Goal: Navigation & Orientation: Find specific page/section

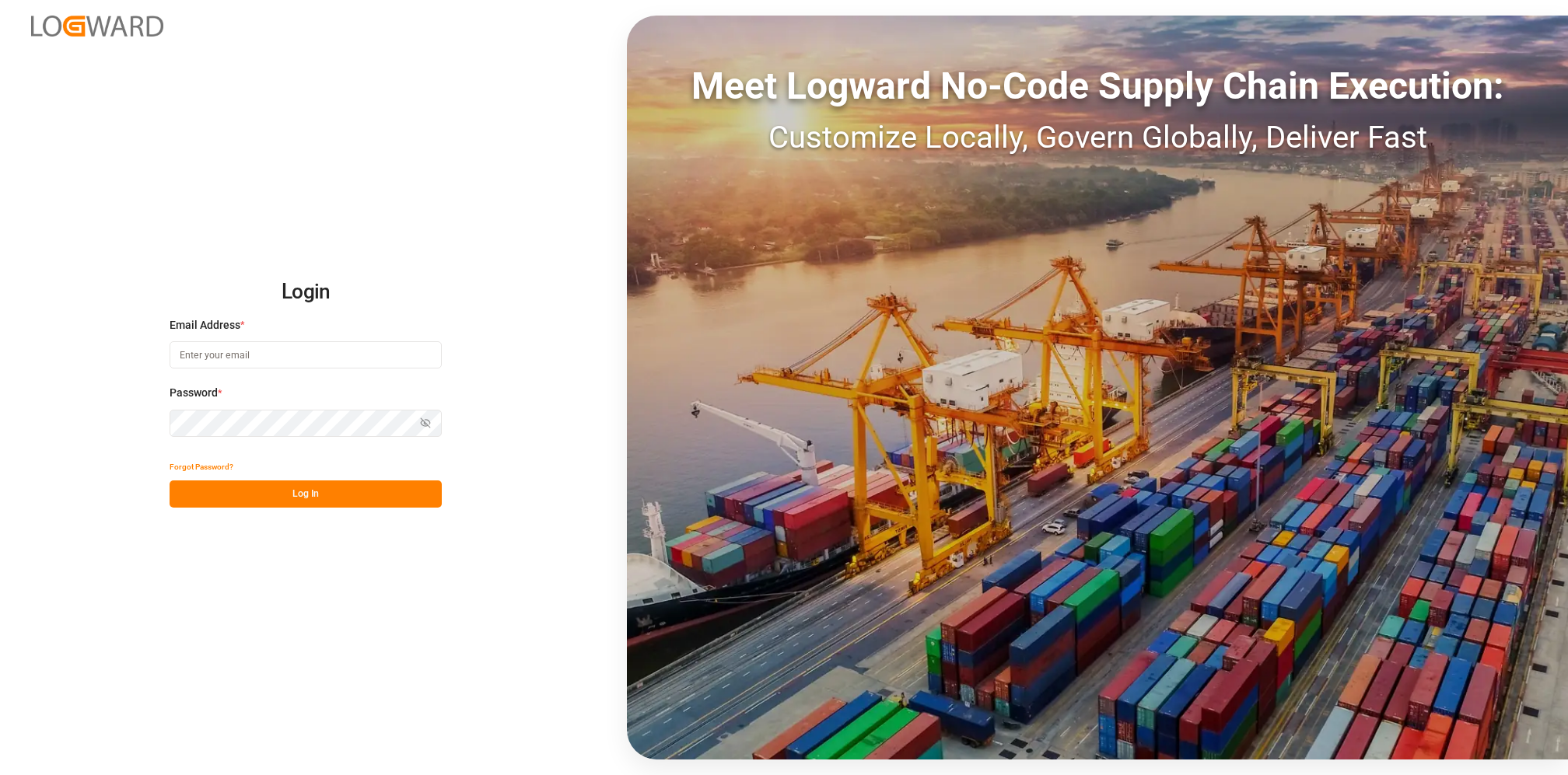
click at [271, 358] on input at bounding box center [305, 355] width 272 height 28
paste input "[PERSON_NAME][EMAIL_ADDRESS][PERSON_NAME][DOMAIN_NAME]"
type input "[PERSON_NAME][EMAIL_ADDRESS][PERSON_NAME][DOMAIN_NAME]"
click at [313, 495] on button "Log In" at bounding box center [305, 495] width 272 height 28
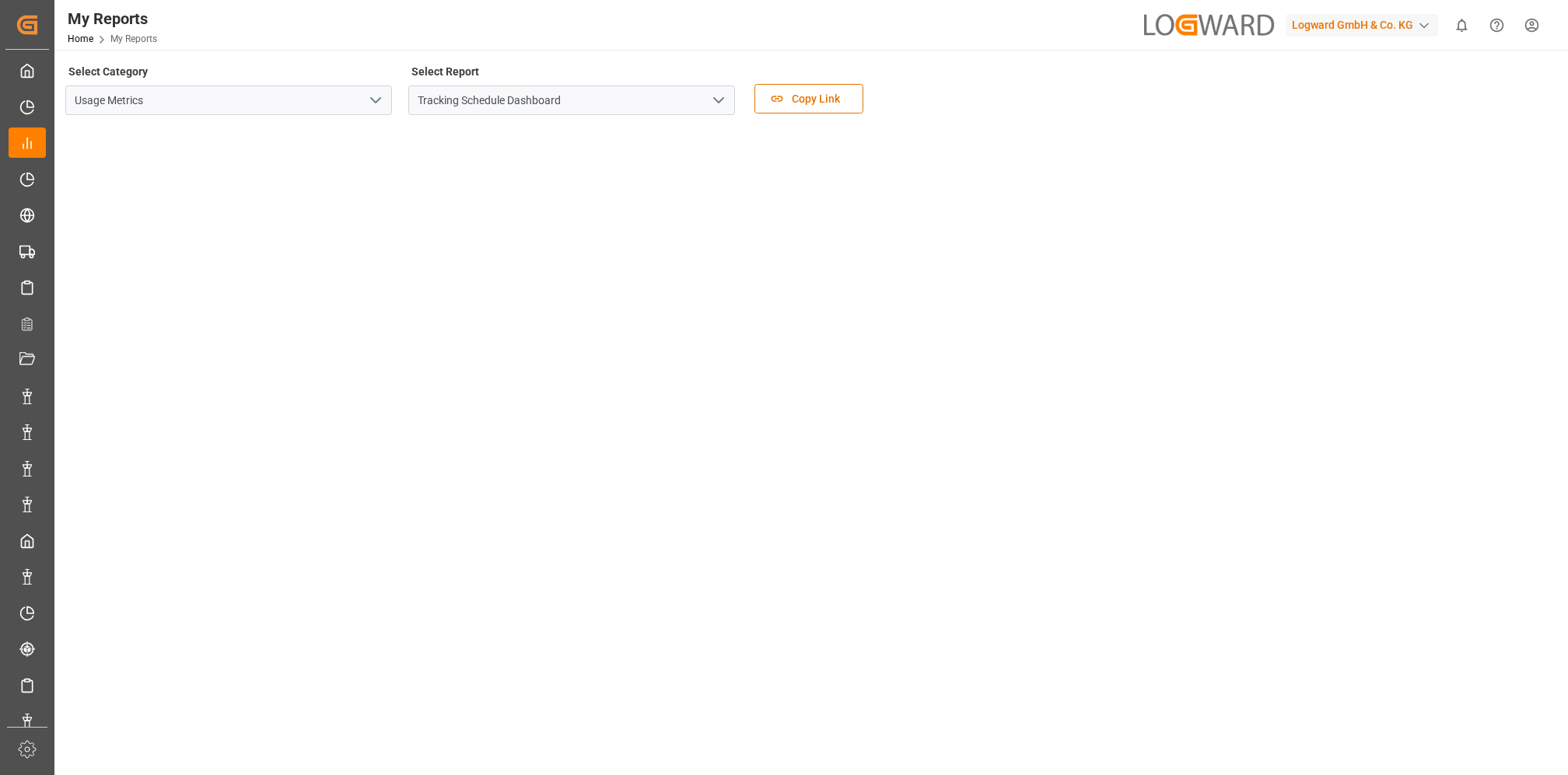
click at [1417, 26] on div "button" at bounding box center [1424, 26] width 16 height 16
type input "logward data"
click at [1353, 103] on span "Logward Data Analysts" at bounding box center [1336, 103] width 113 height 17
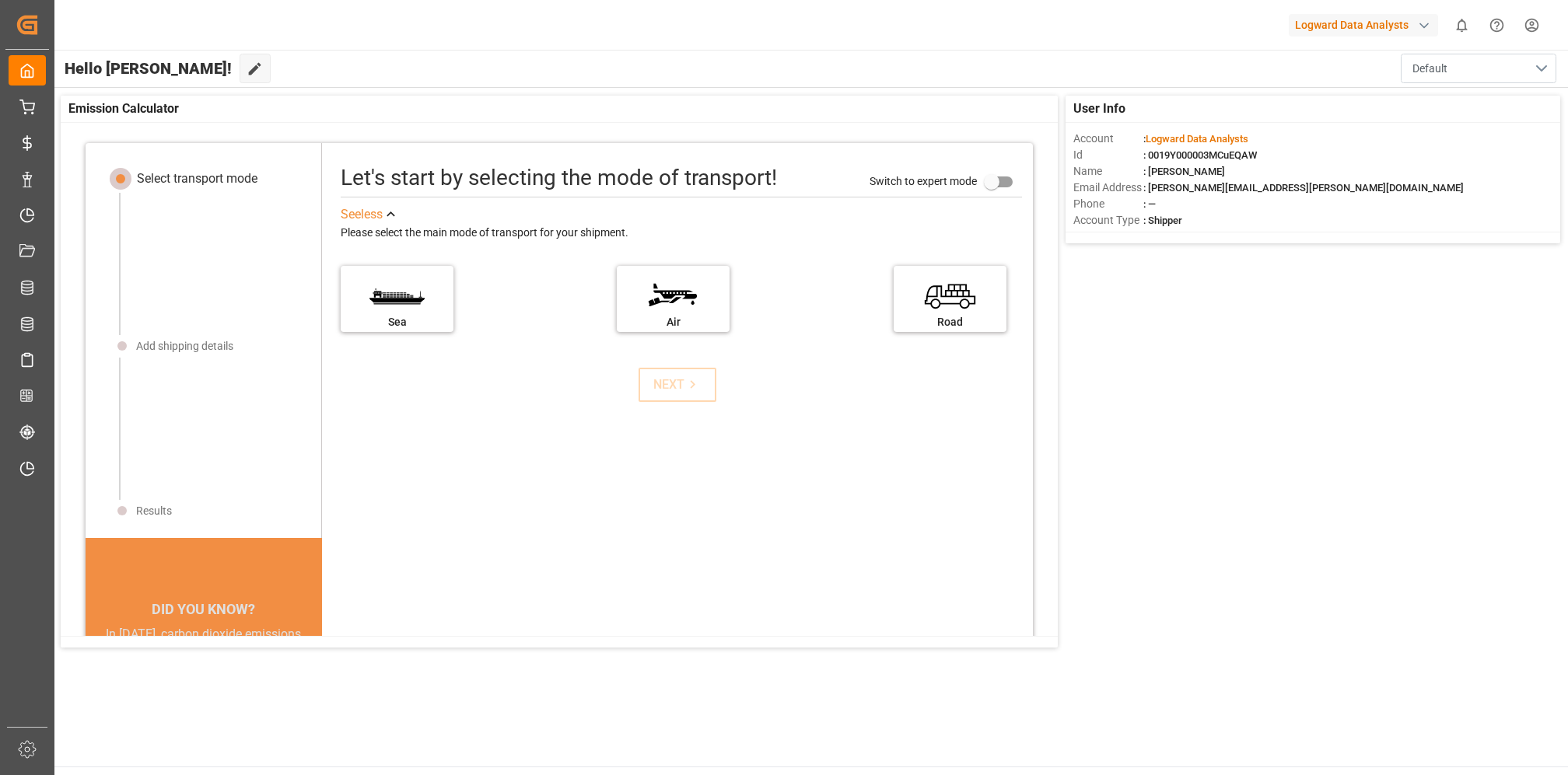
click at [1473, 64] on button "Default" at bounding box center [1478, 69] width 155 height 30
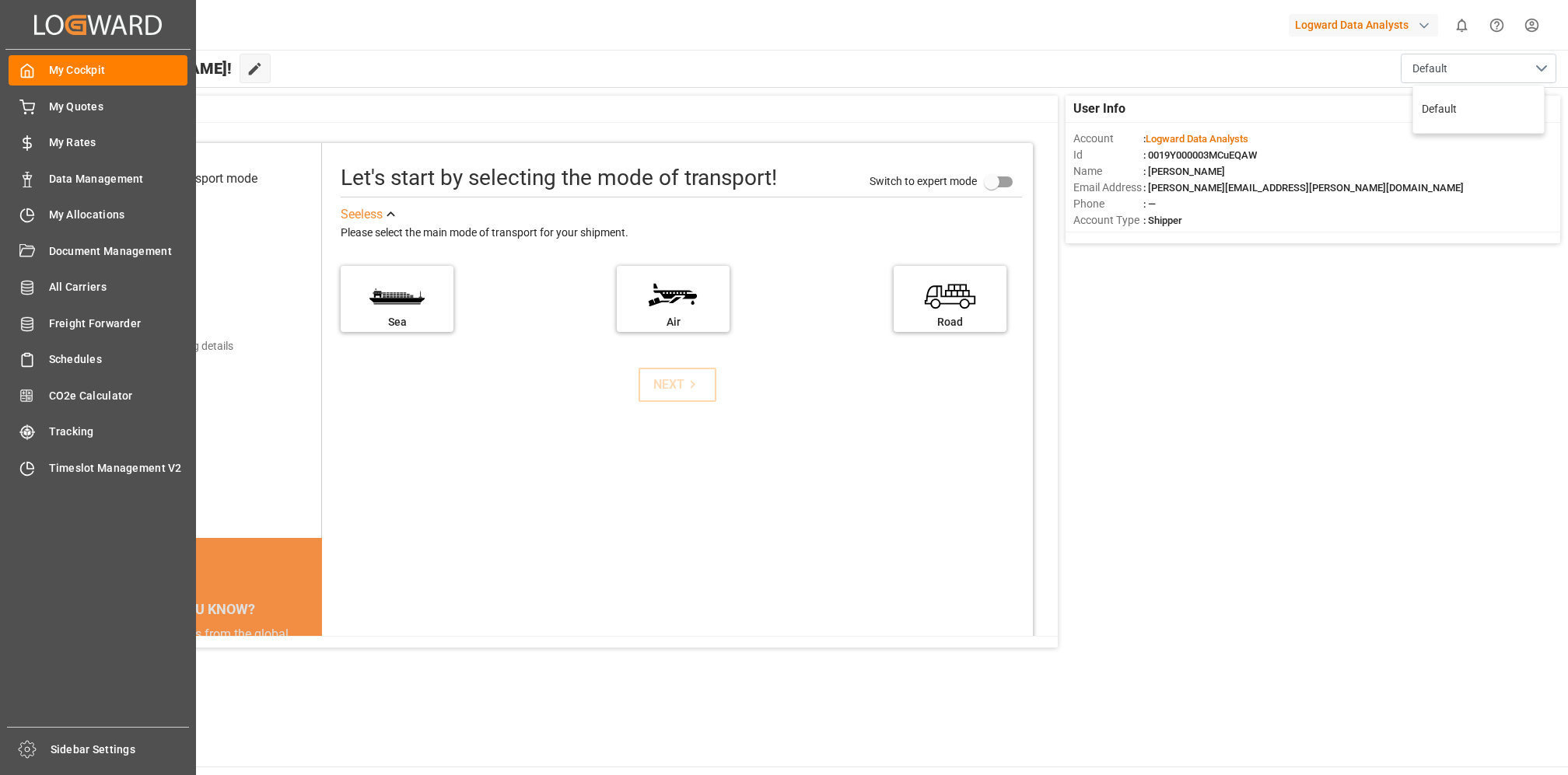
click at [117, 579] on div "My Cockpit My Cockpit My Quotes My Quotes My Rates My Rates Data Management Dat…" at bounding box center [98, 388] width 185 height 678
click at [81, 752] on span "Sidebar Settings" at bounding box center [120, 749] width 140 height 17
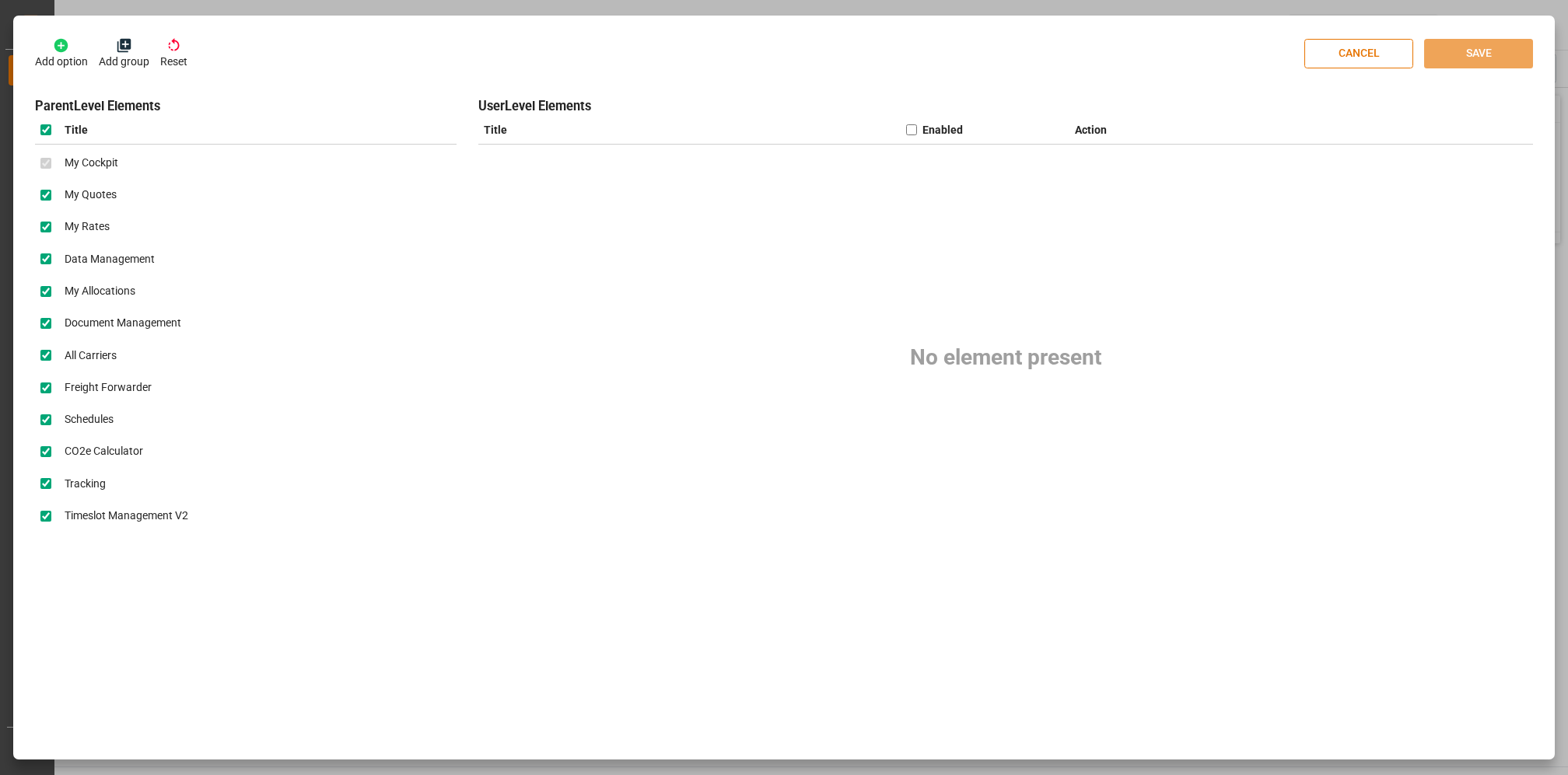
click at [58, 43] on icon at bounding box center [61, 46] width 14 height 14
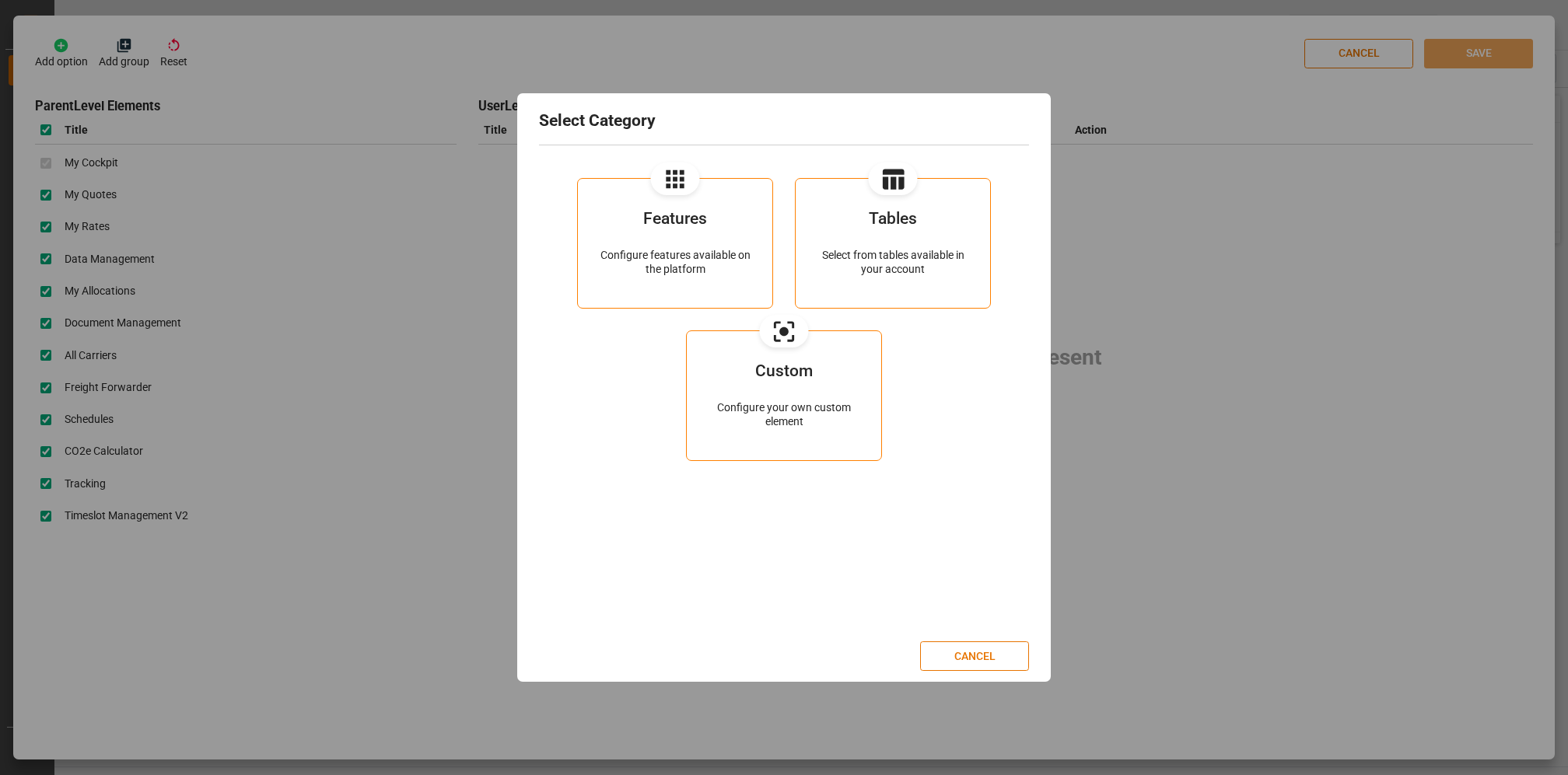
click at [923, 223] on div "Tables" at bounding box center [892, 229] width 151 height 38
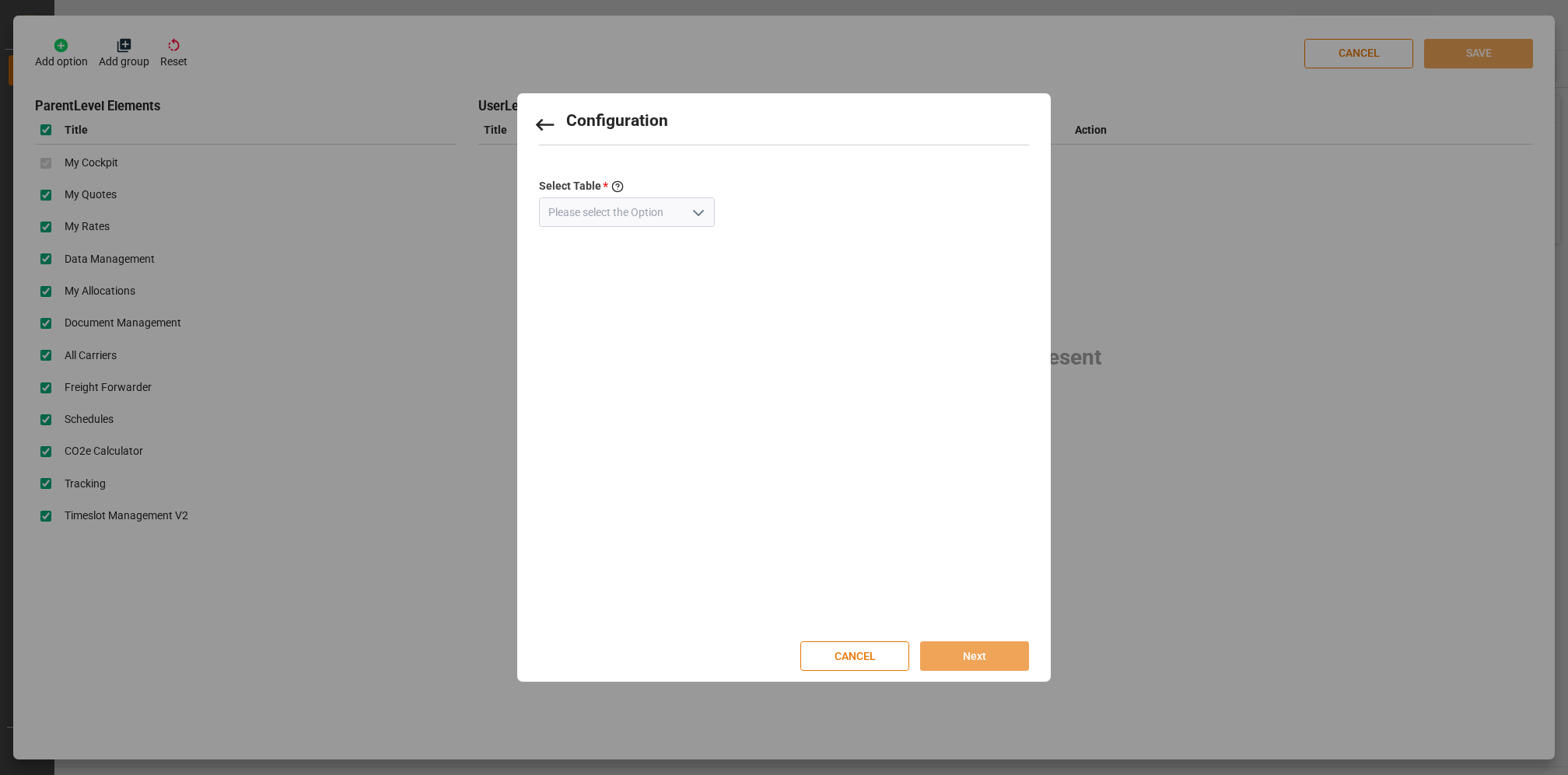
click at [694, 212] on polyline "open menu" at bounding box center [697, 212] width 9 height 5
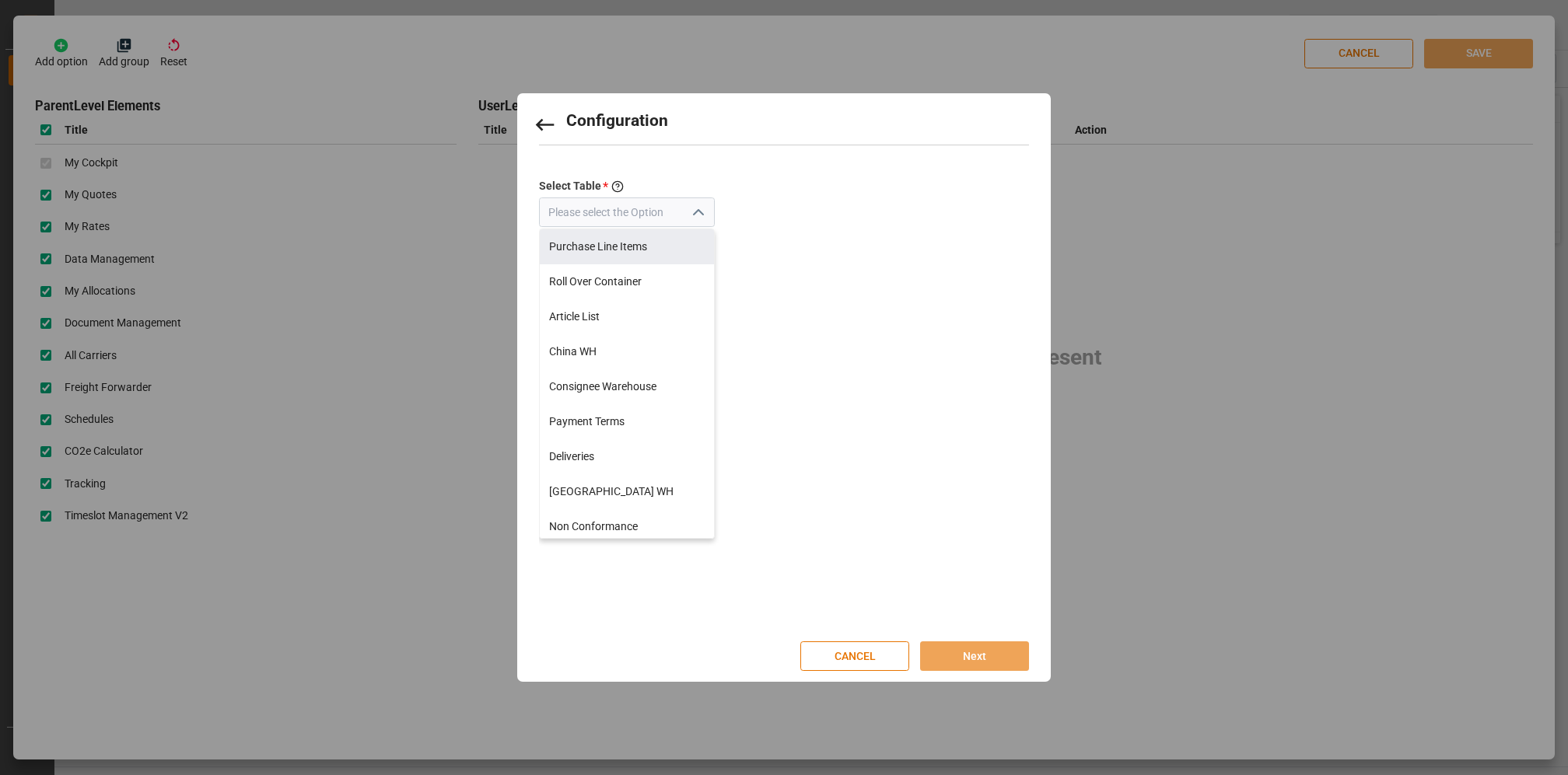
click at [541, 127] on icon at bounding box center [544, 125] width 25 height 25
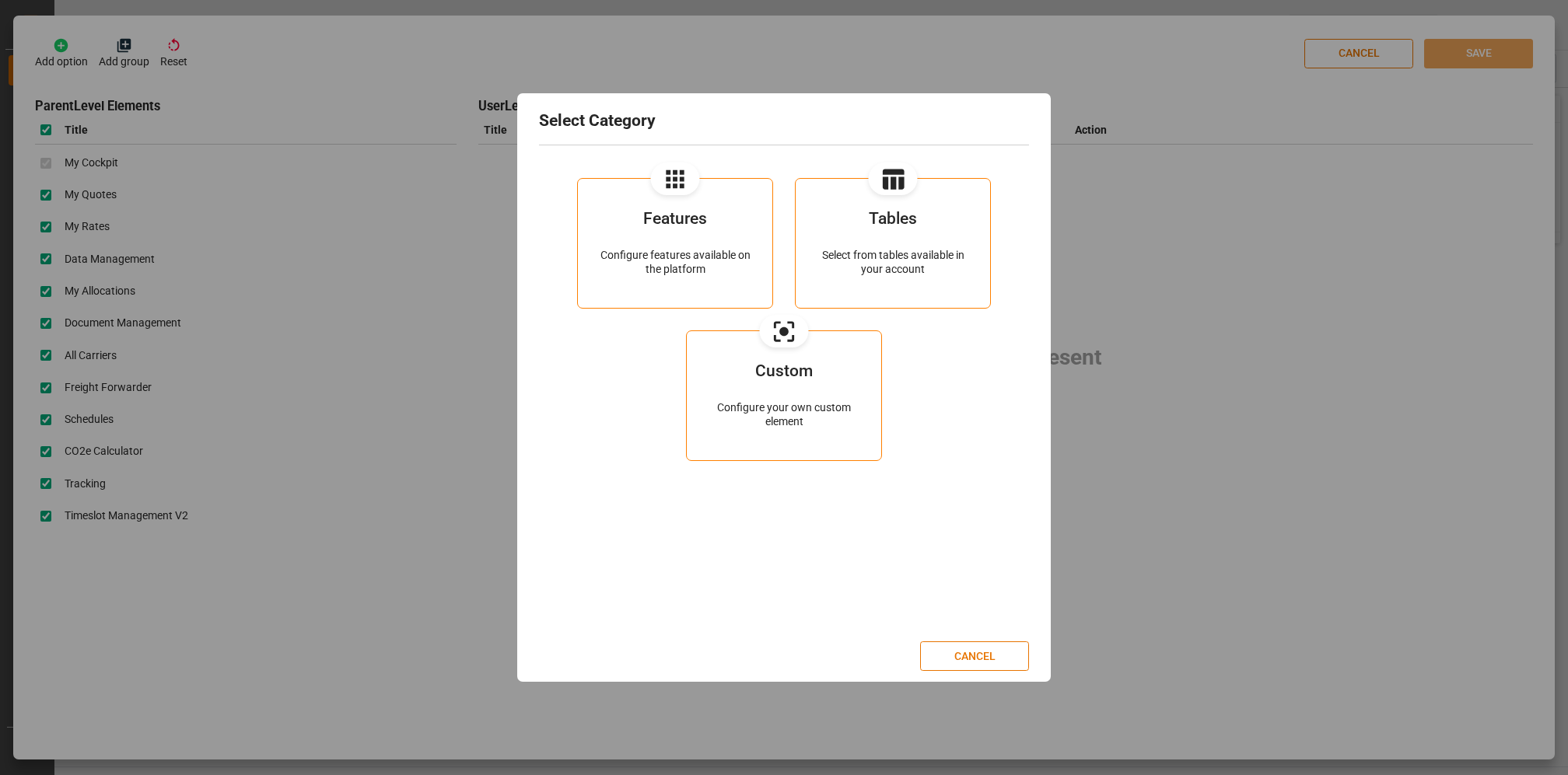
click at [646, 257] on div "Configure features available on the platform" at bounding box center [675, 263] width 151 height 28
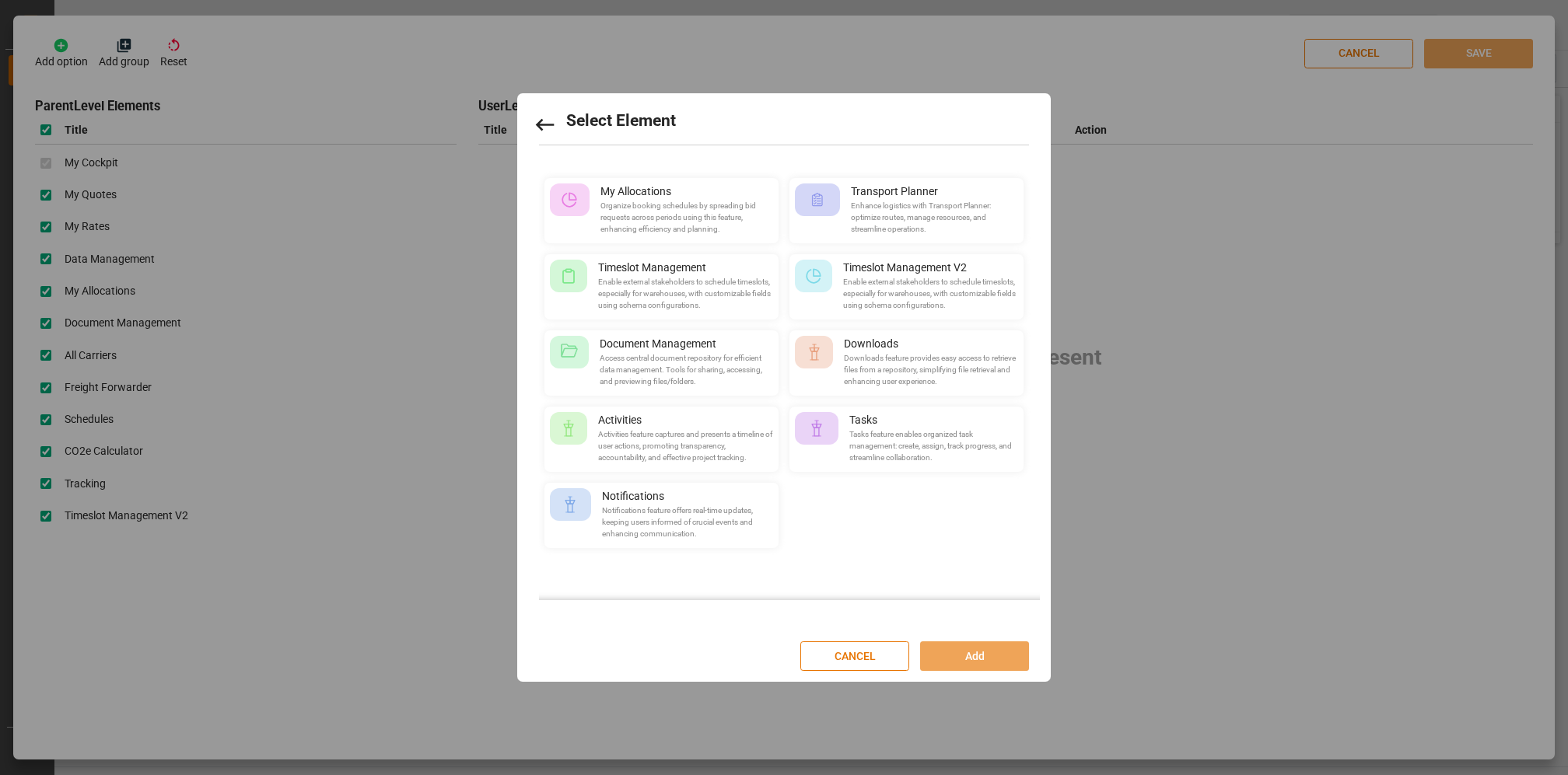
click at [547, 123] on icon at bounding box center [544, 125] width 25 height 25
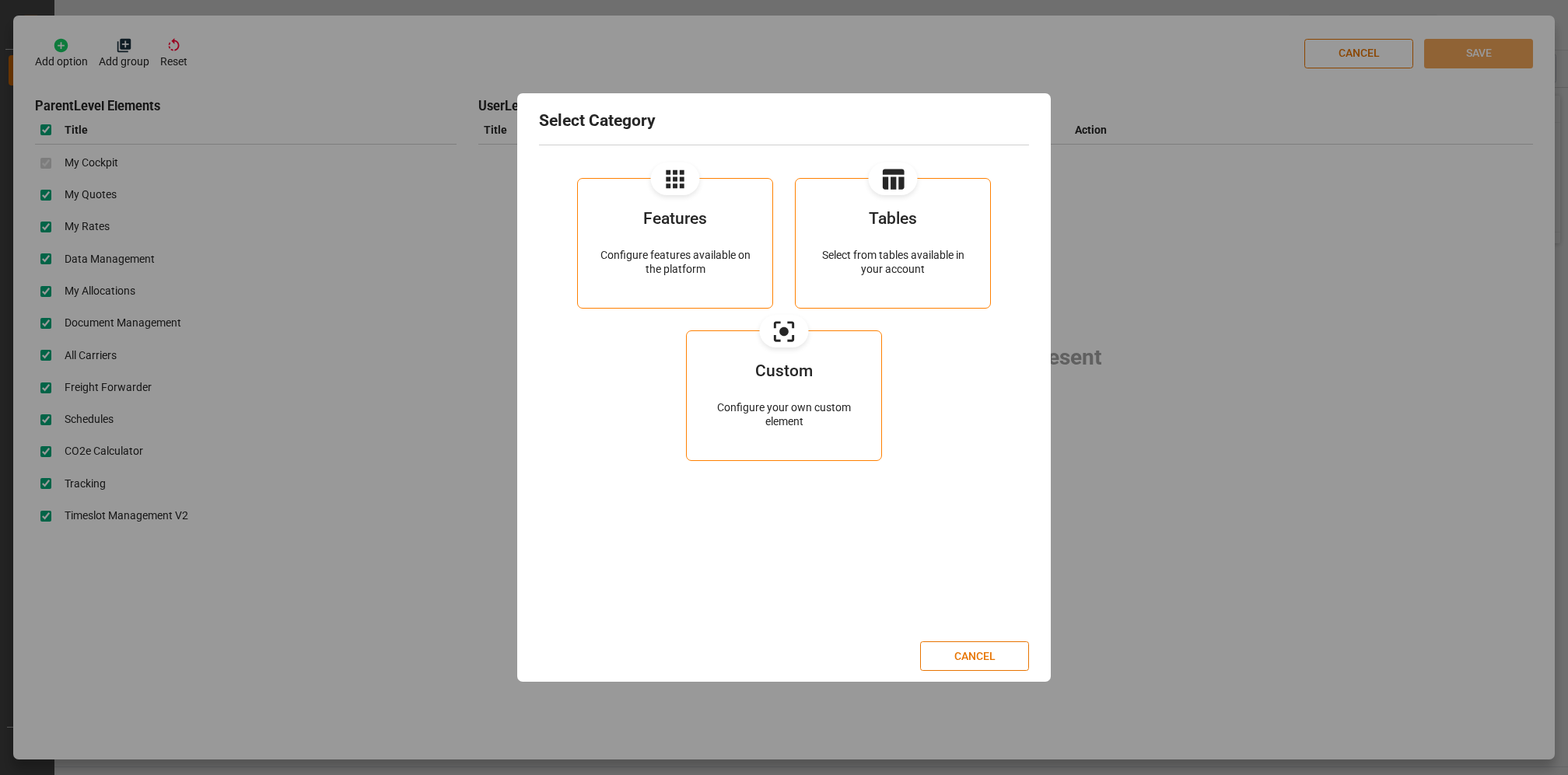
click at [821, 395] on div "Custom" at bounding box center [783, 382] width 151 height 38
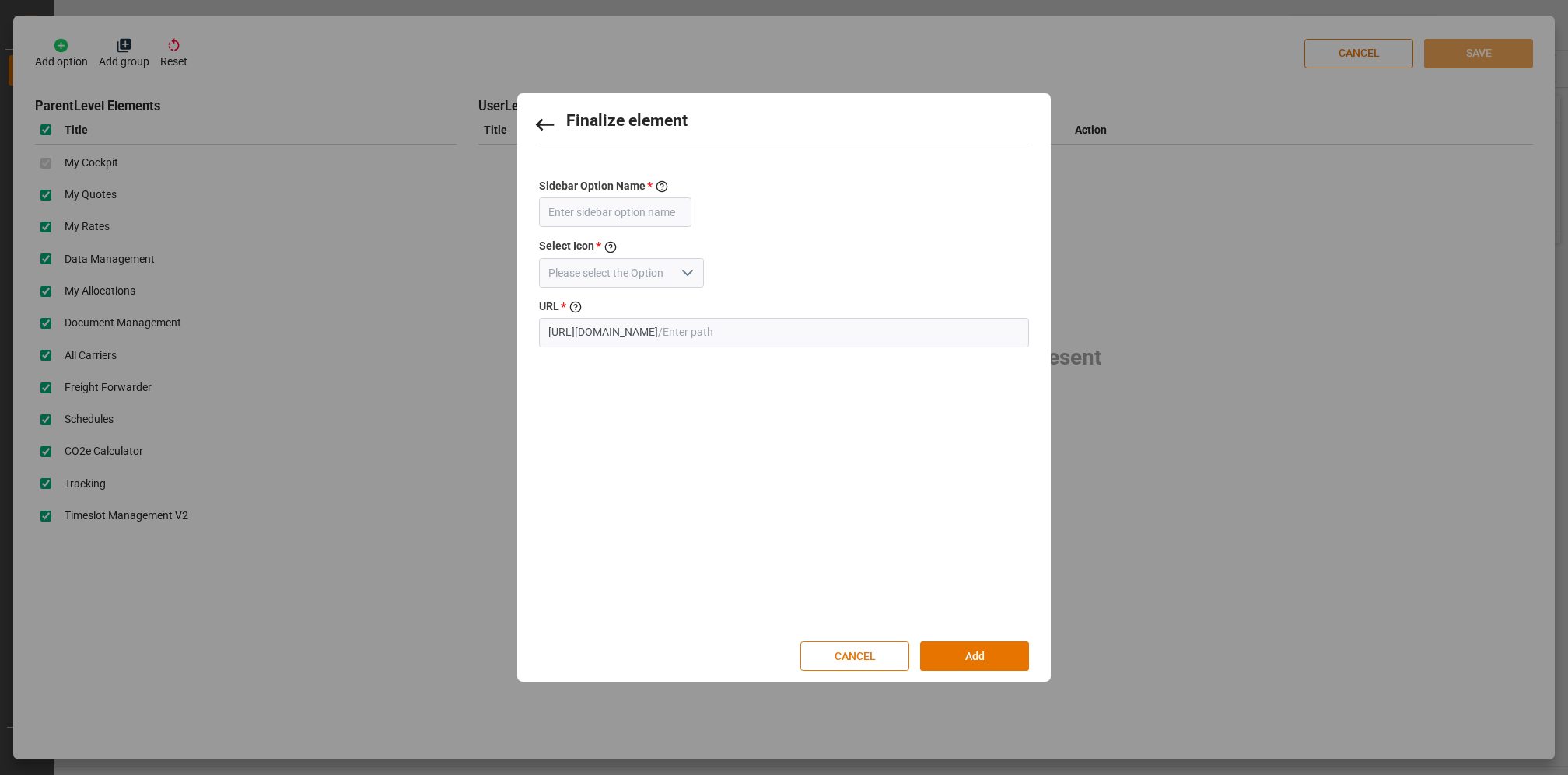
click at [543, 120] on icon at bounding box center [544, 125] width 25 height 25
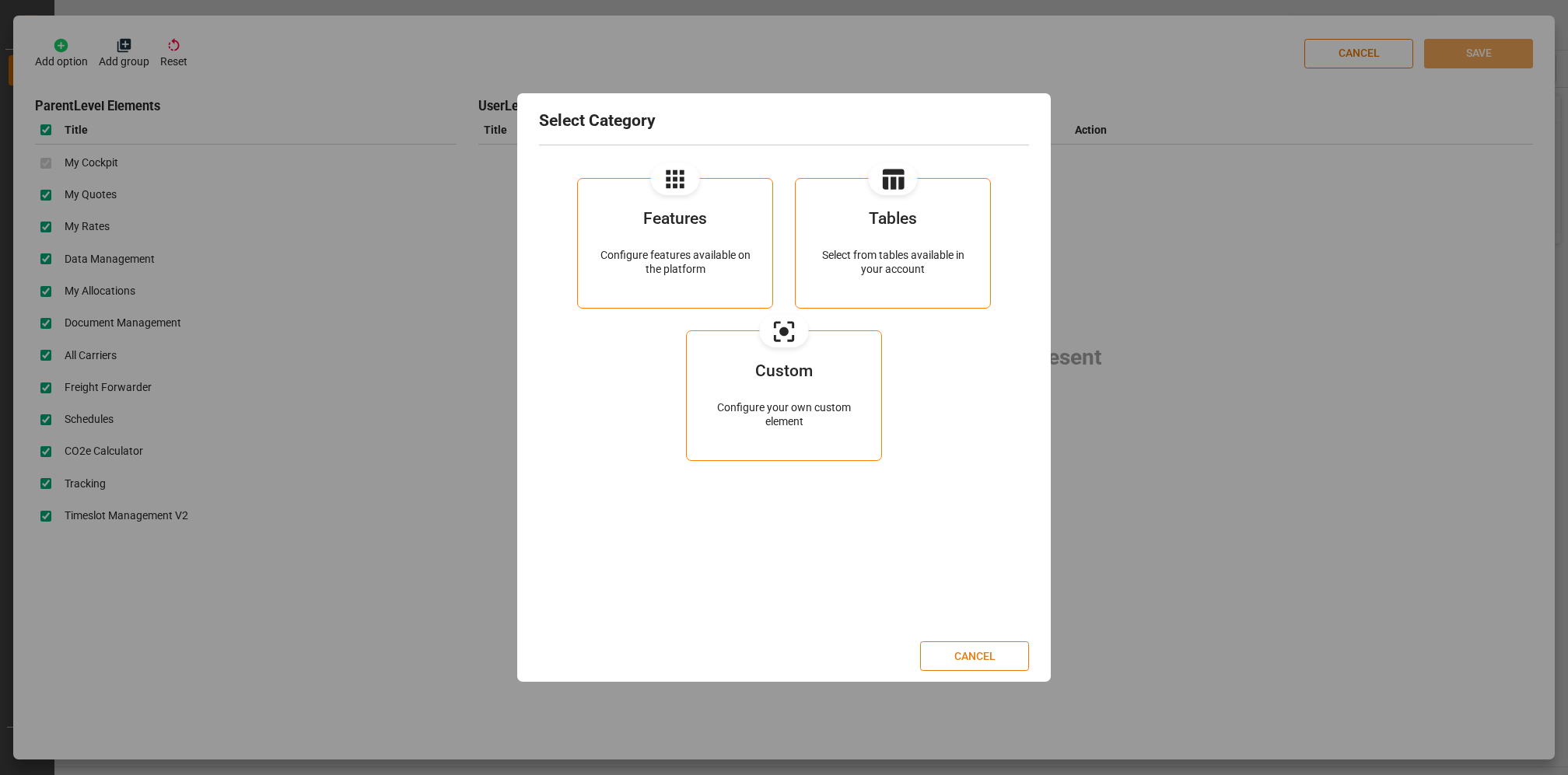
click at [960, 650] on button "CANCEL" at bounding box center [974, 656] width 109 height 30
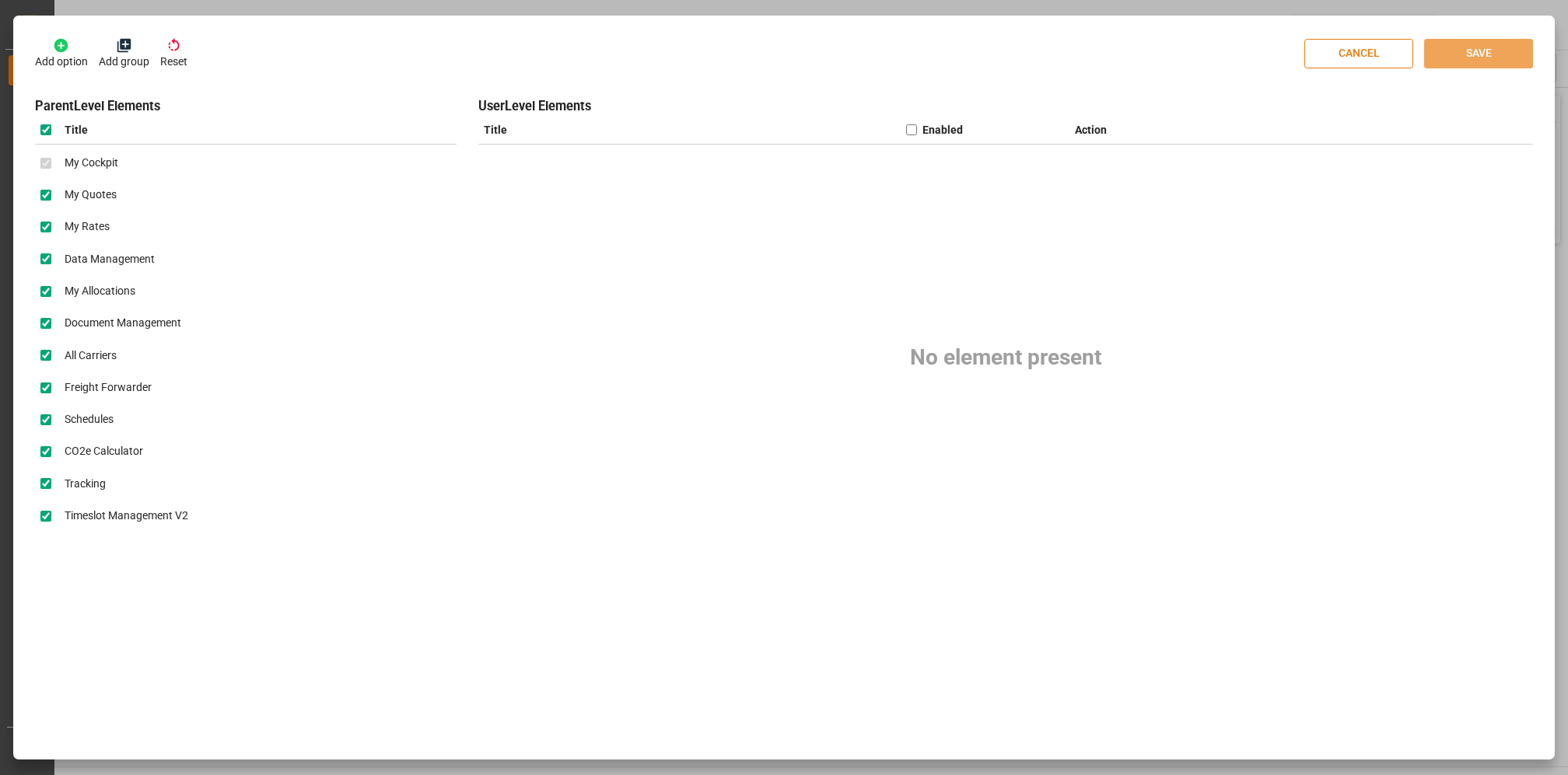
click at [1363, 56] on button "CANCEL" at bounding box center [1358, 54] width 109 height 30
checkbox input "false"
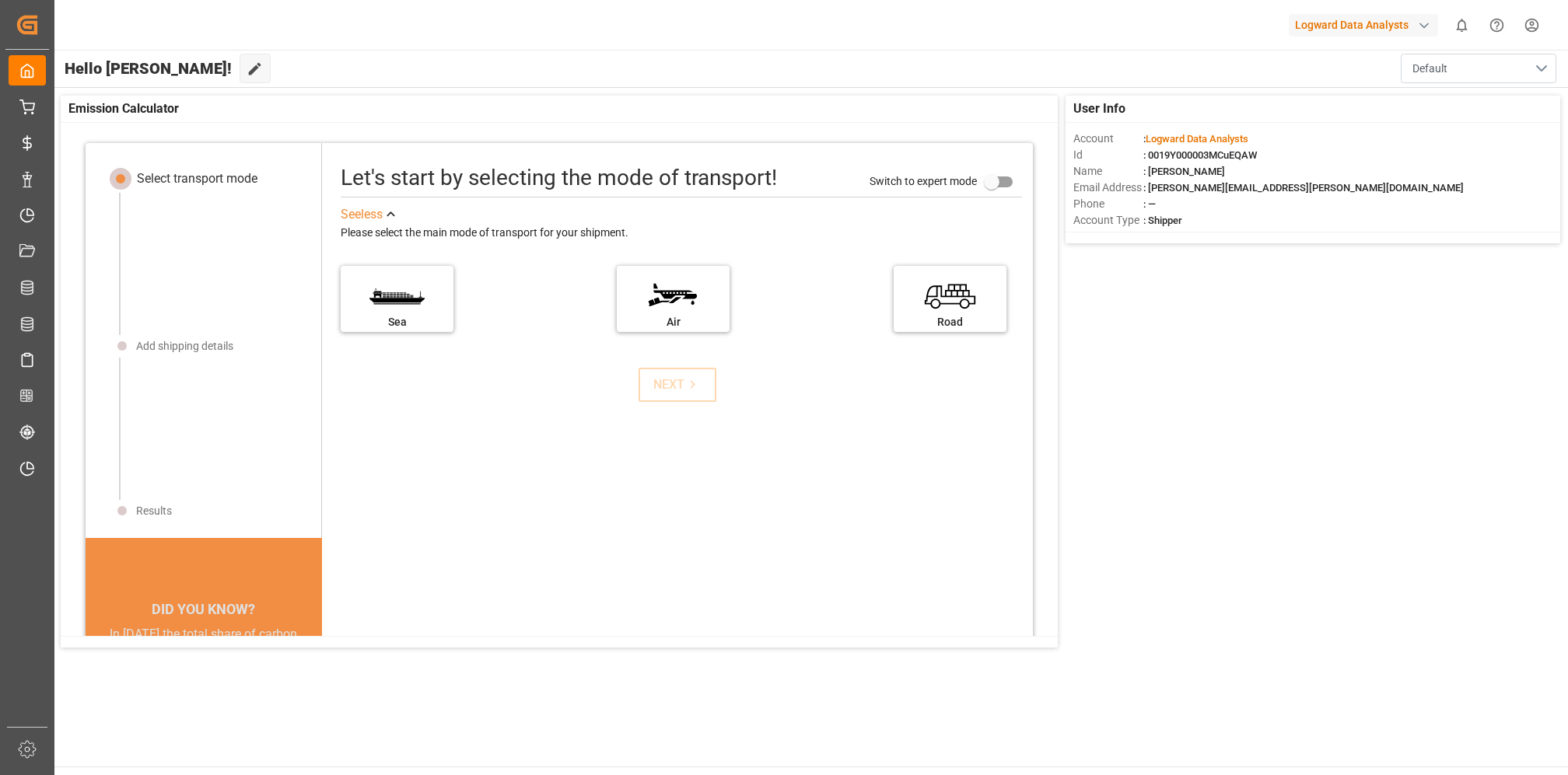
click at [1539, 66] on button "Default" at bounding box center [1478, 69] width 155 height 30
click at [1526, 66] on button "Default" at bounding box center [1478, 69] width 155 height 30
click at [1424, 27] on div "button" at bounding box center [1424, 26] width 16 height 16
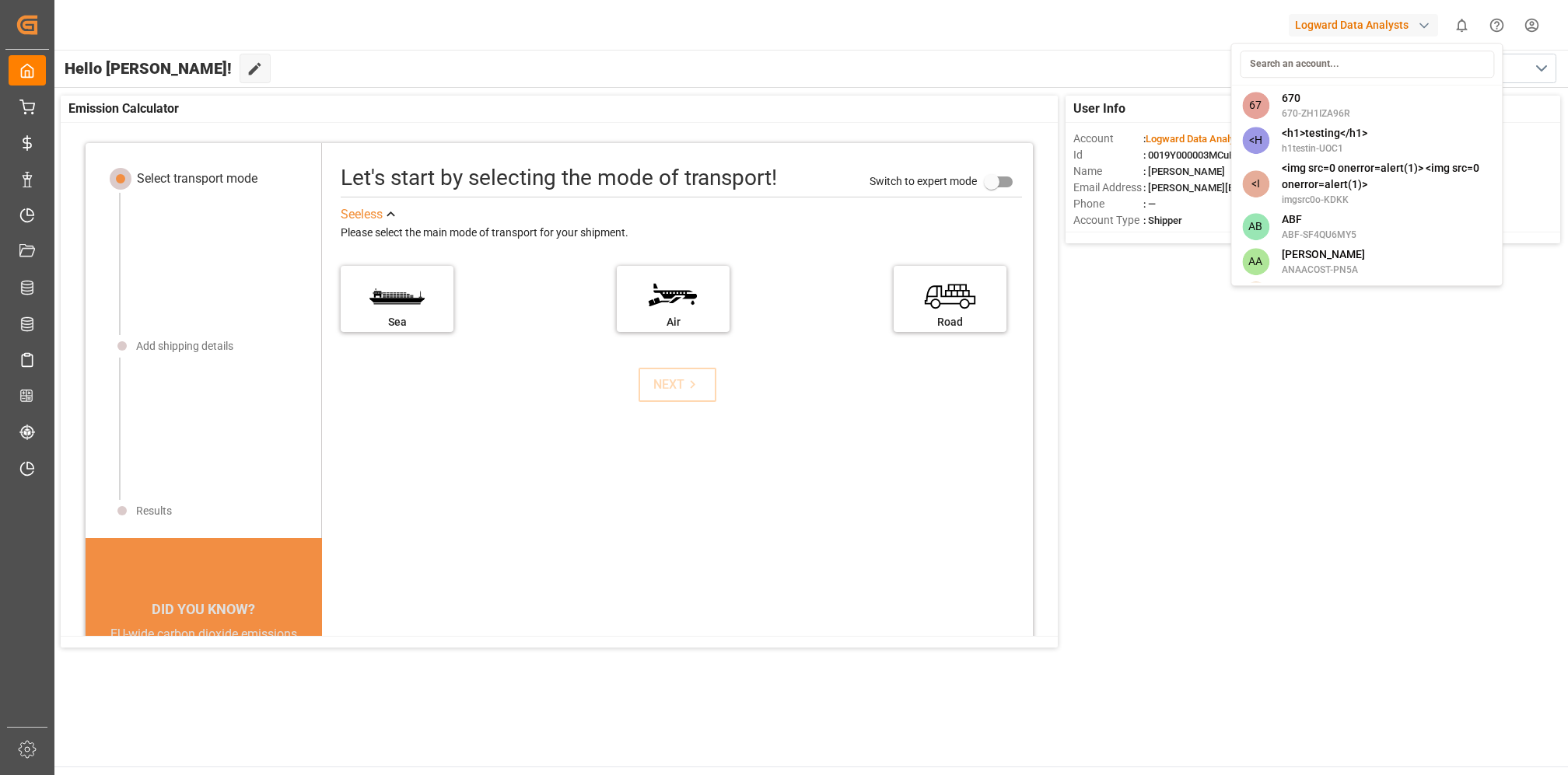
click at [953, 63] on html "Created by potrace 1.15, written by [PERSON_NAME] [DATE]-[DATE] Created by potr…" at bounding box center [784, 388] width 1568 height 775
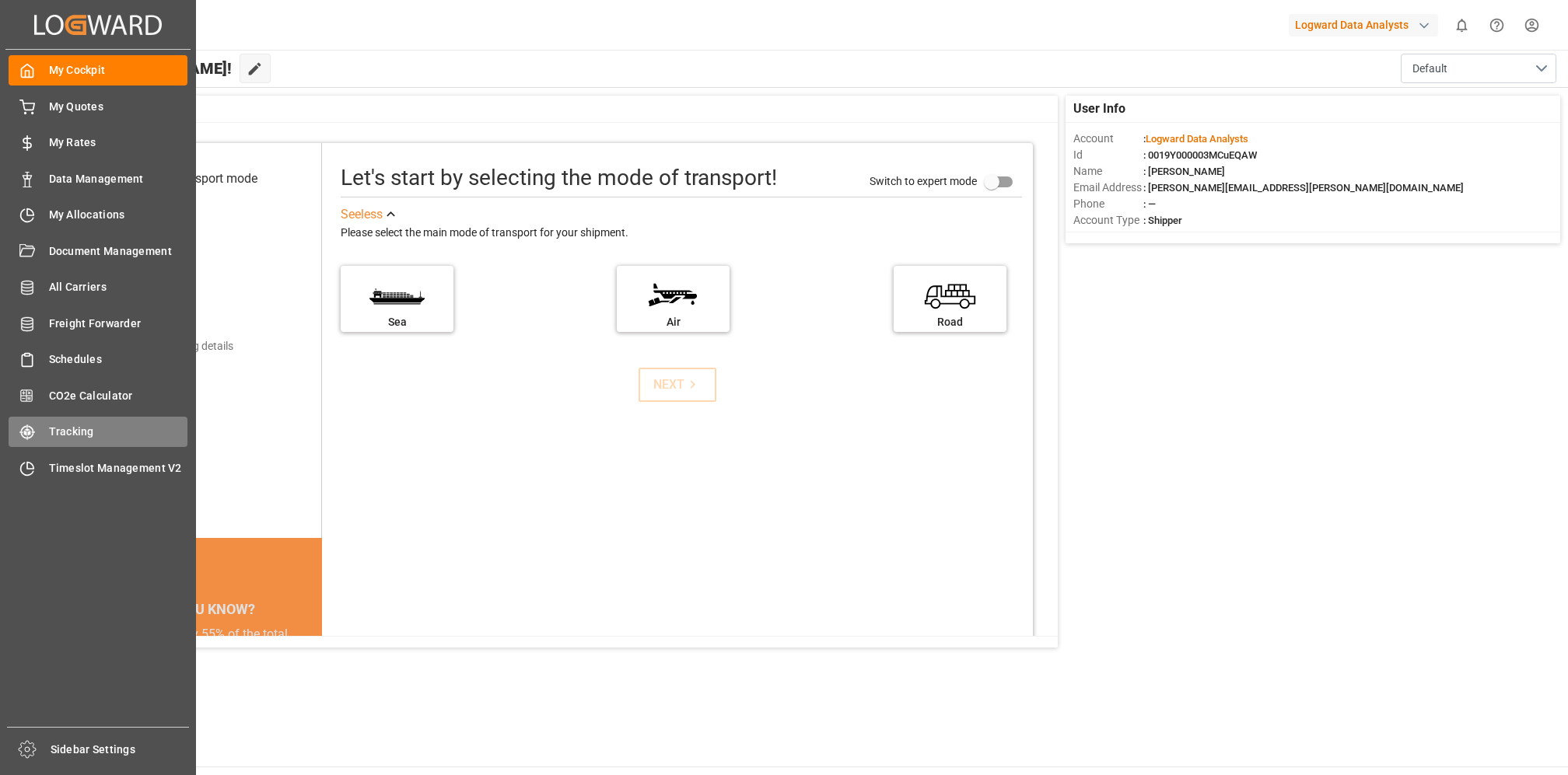
click at [69, 434] on span "Tracking" at bounding box center [119, 432] width 140 height 17
click at [91, 68] on span "My Cockpit" at bounding box center [119, 70] width 140 height 17
click at [83, 173] on span "Data Management" at bounding box center [119, 179] width 140 height 17
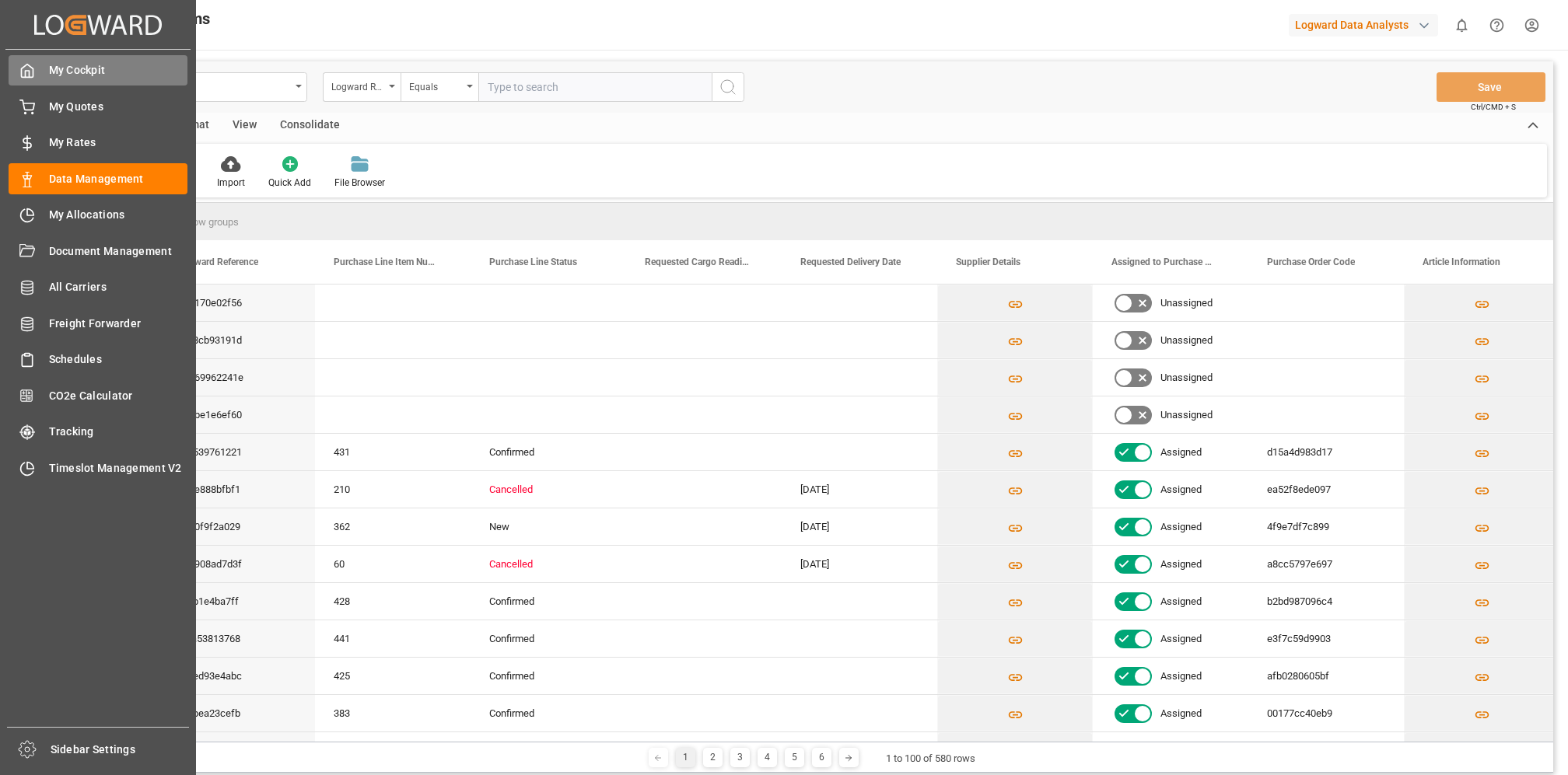
click at [40, 77] on div "My Cockpit My Cockpit" at bounding box center [98, 70] width 179 height 30
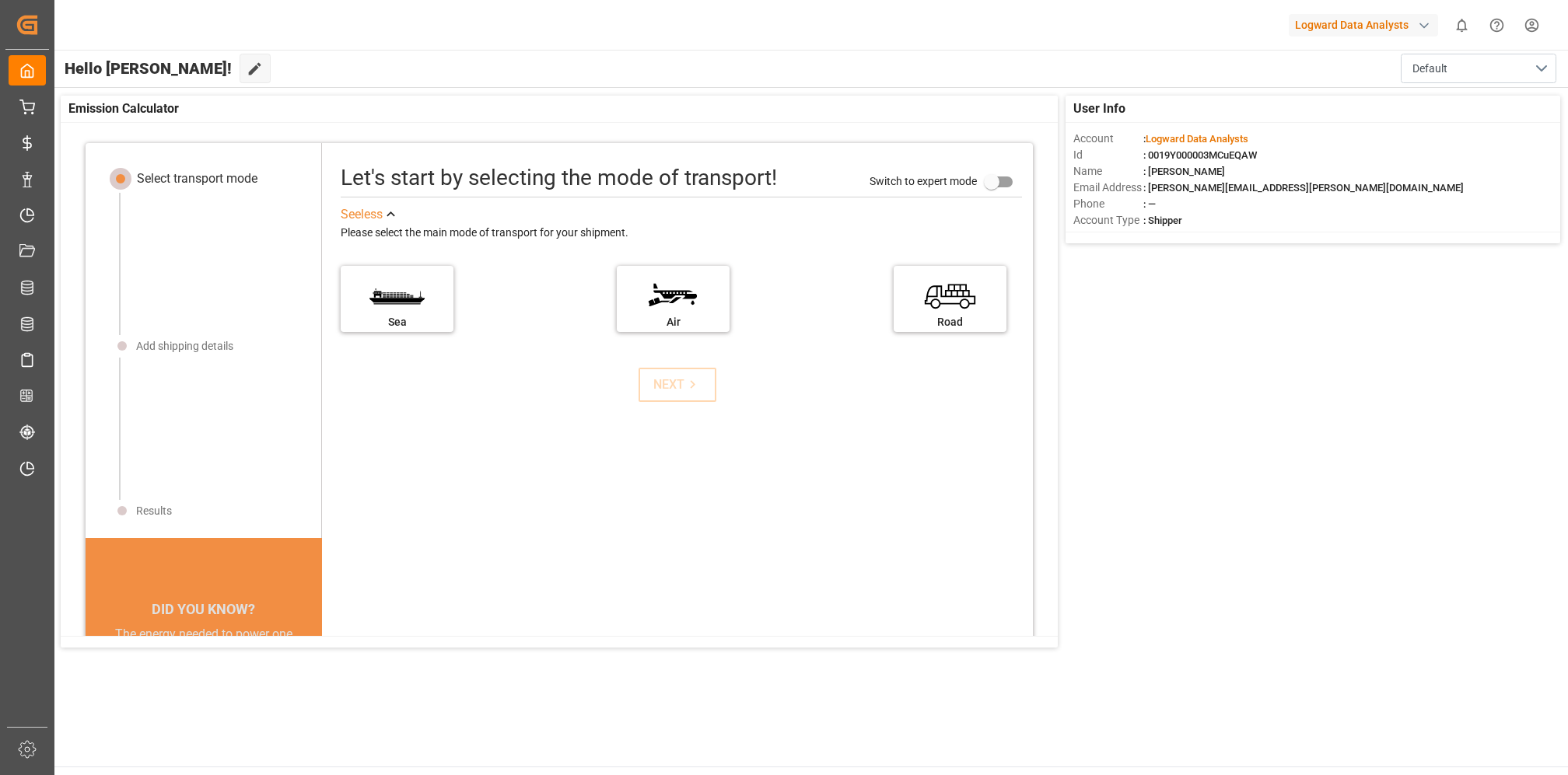
click at [1533, 23] on html "Created by potrace 1.15, written by [PERSON_NAME] [DATE]-[DATE] Created by potr…" at bounding box center [784, 388] width 1568 height 775
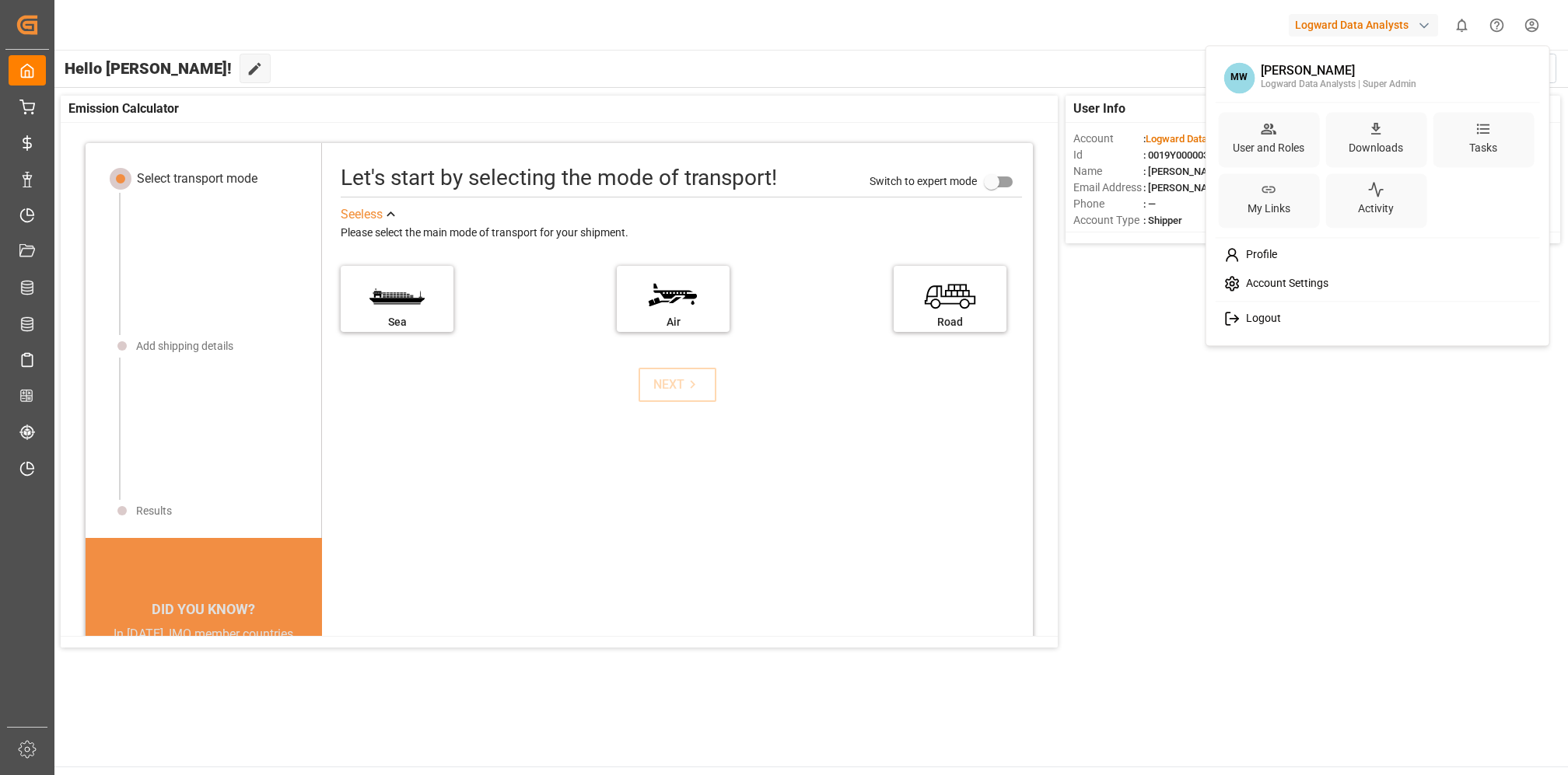
click at [28, 364] on html "Created by potrace 1.15, written by [PERSON_NAME] [DATE]-[DATE] Created by potr…" at bounding box center [784, 388] width 1568 height 775
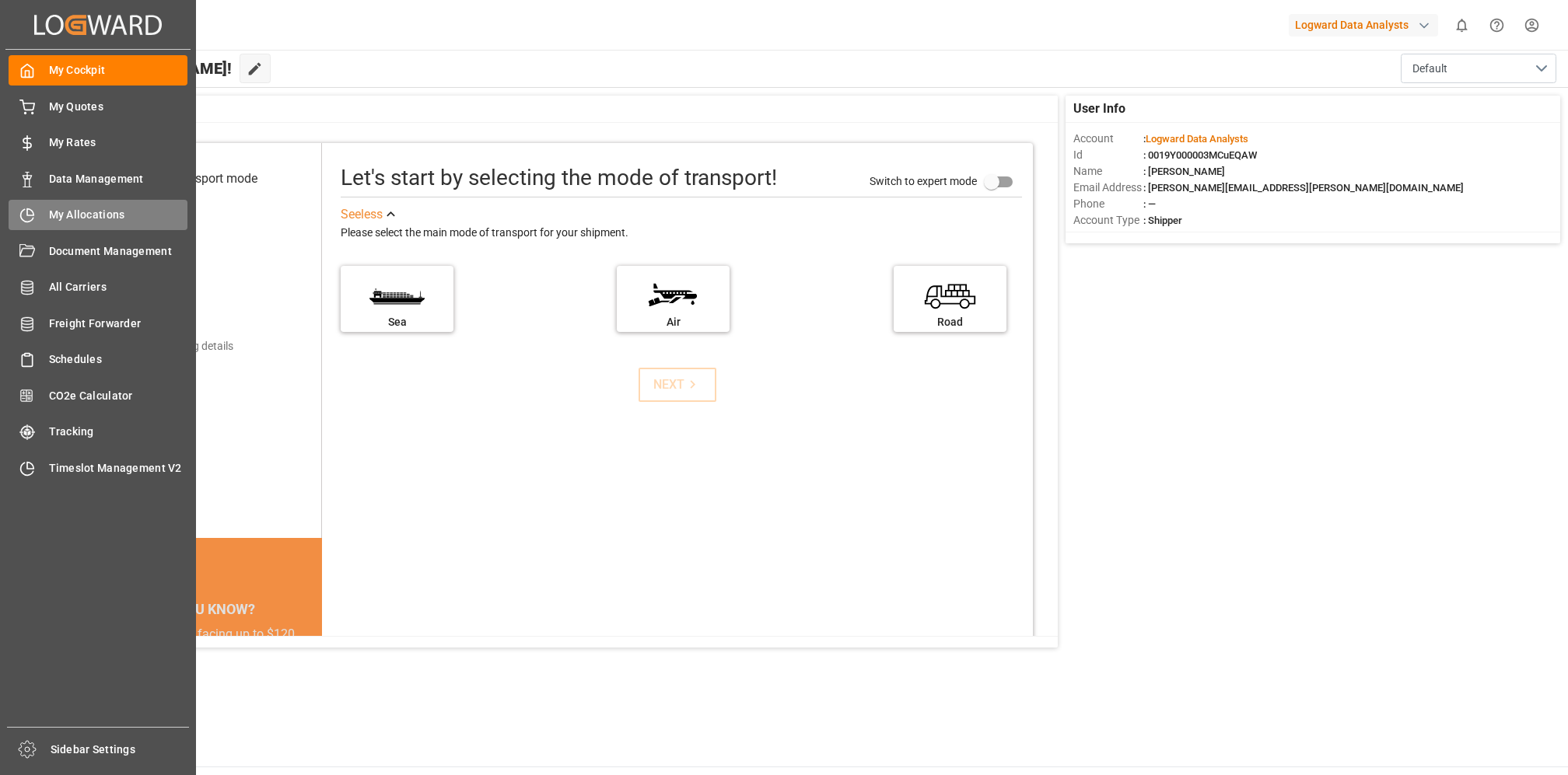
click at [53, 216] on span "My Allocations" at bounding box center [119, 214] width 140 height 17
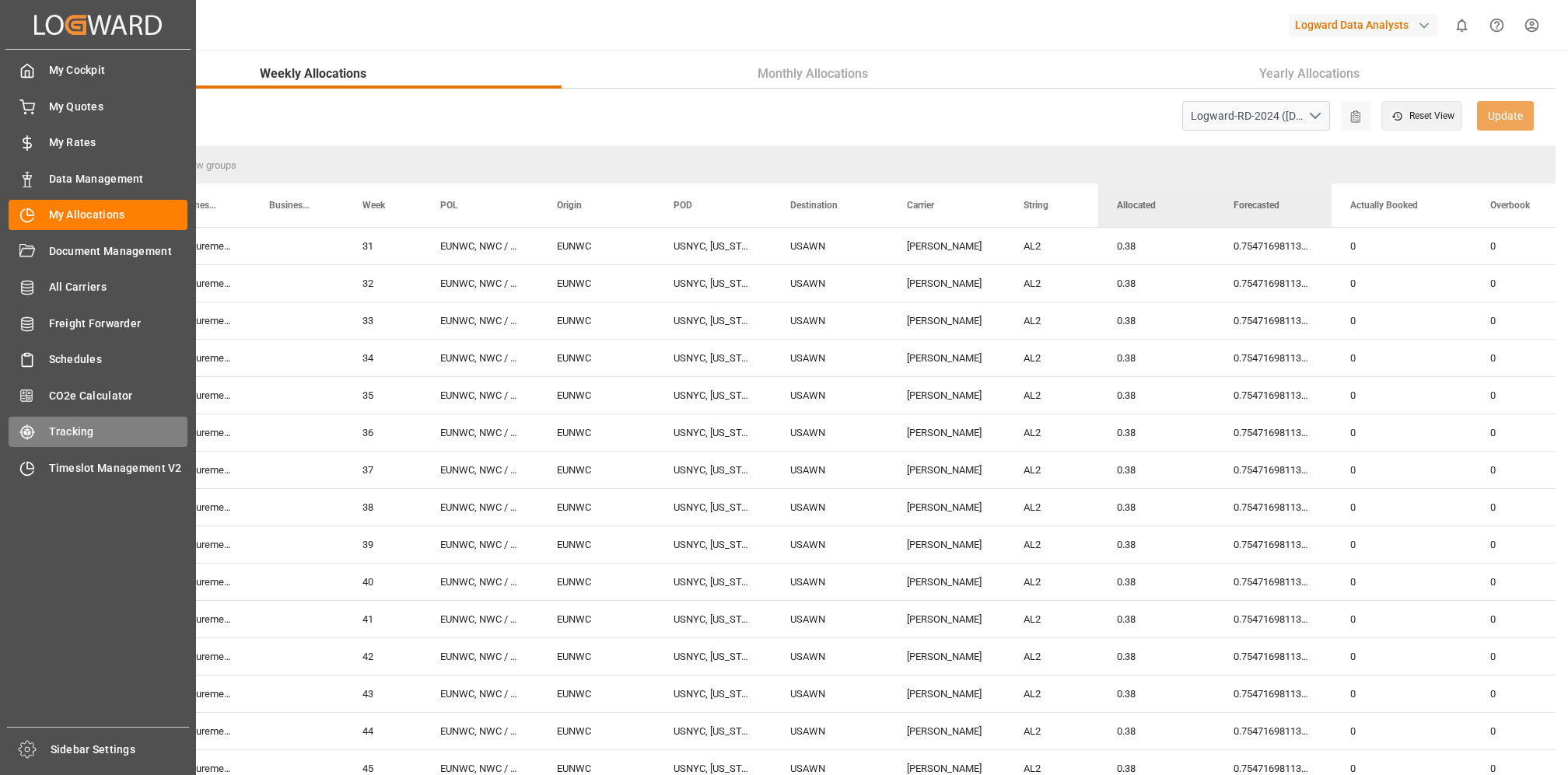
click at [66, 436] on span "Tracking" at bounding box center [119, 432] width 140 height 17
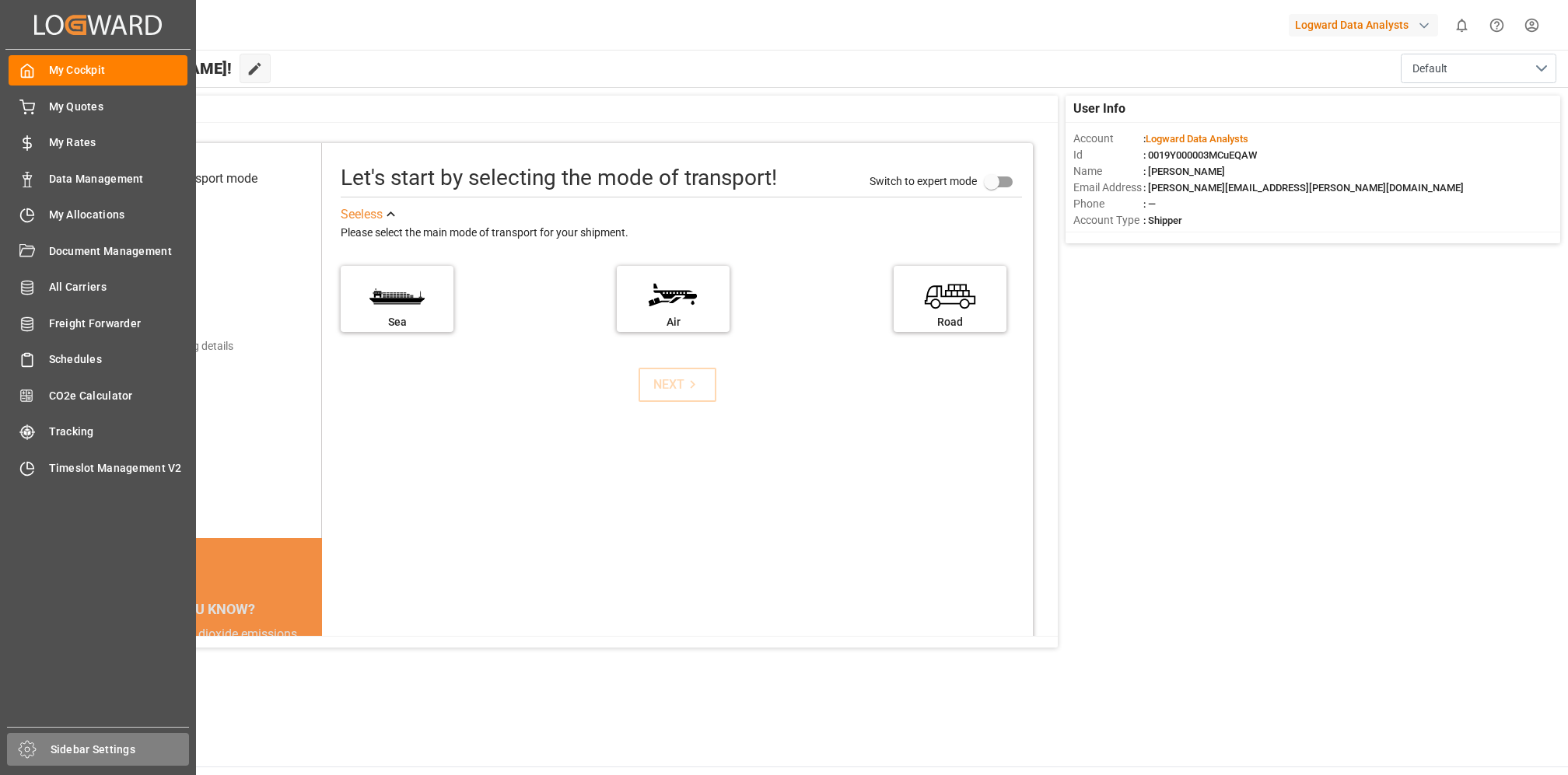
click at [38, 748] on div "Sidebar Settings" at bounding box center [97, 749] width 182 height 32
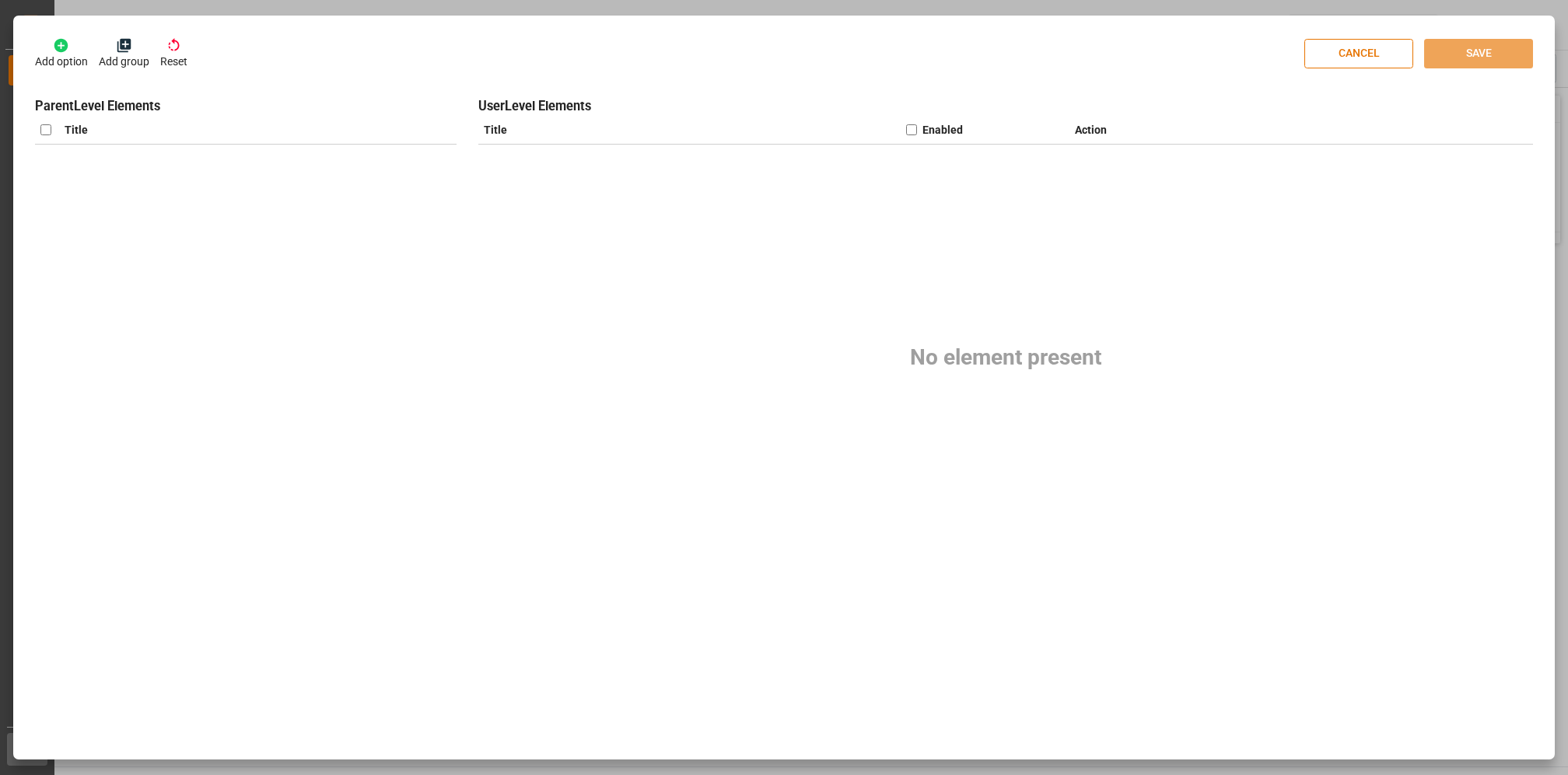
checkbox input "true"
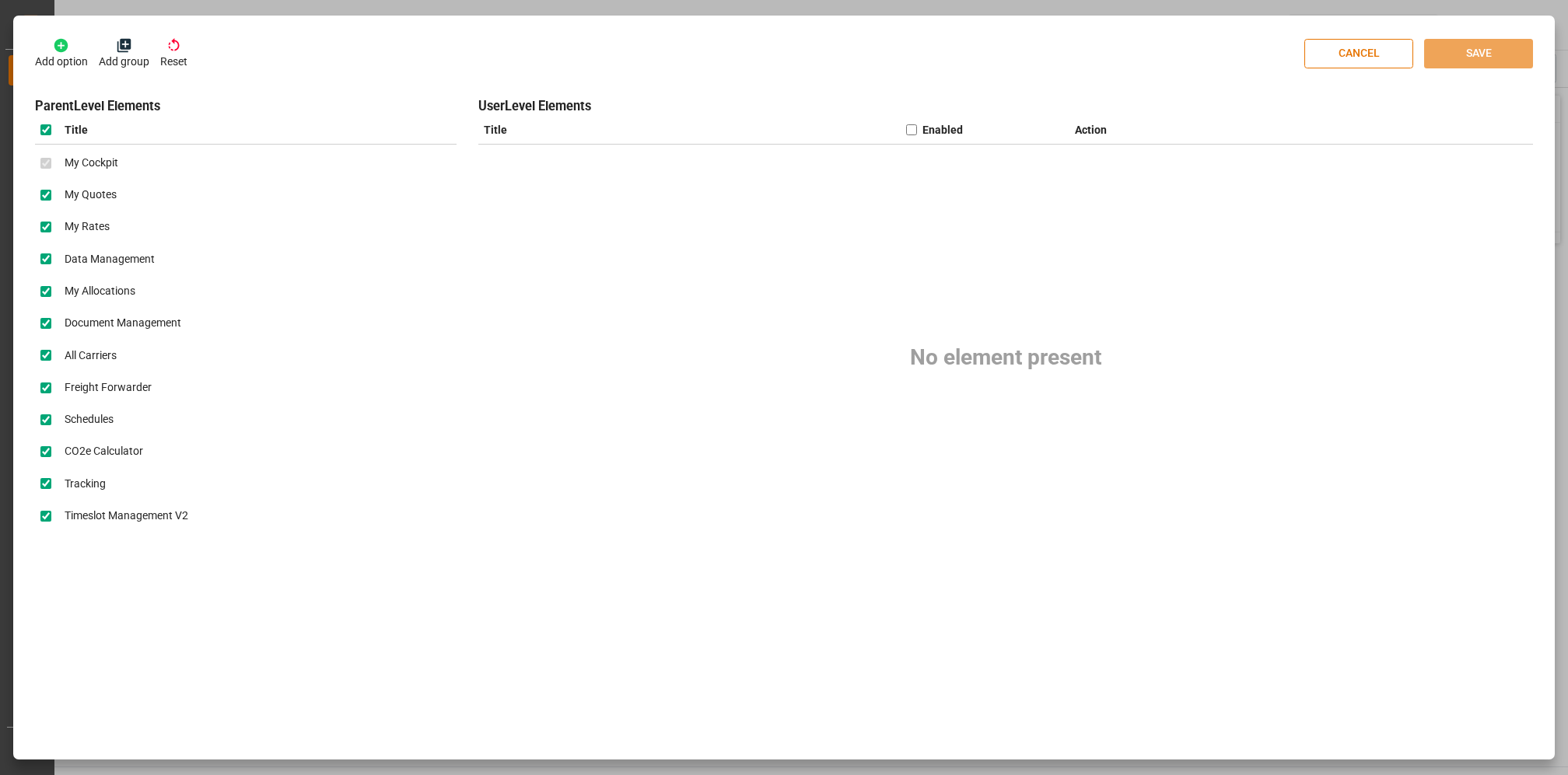
click at [128, 47] on icon at bounding box center [124, 46] width 14 height 14
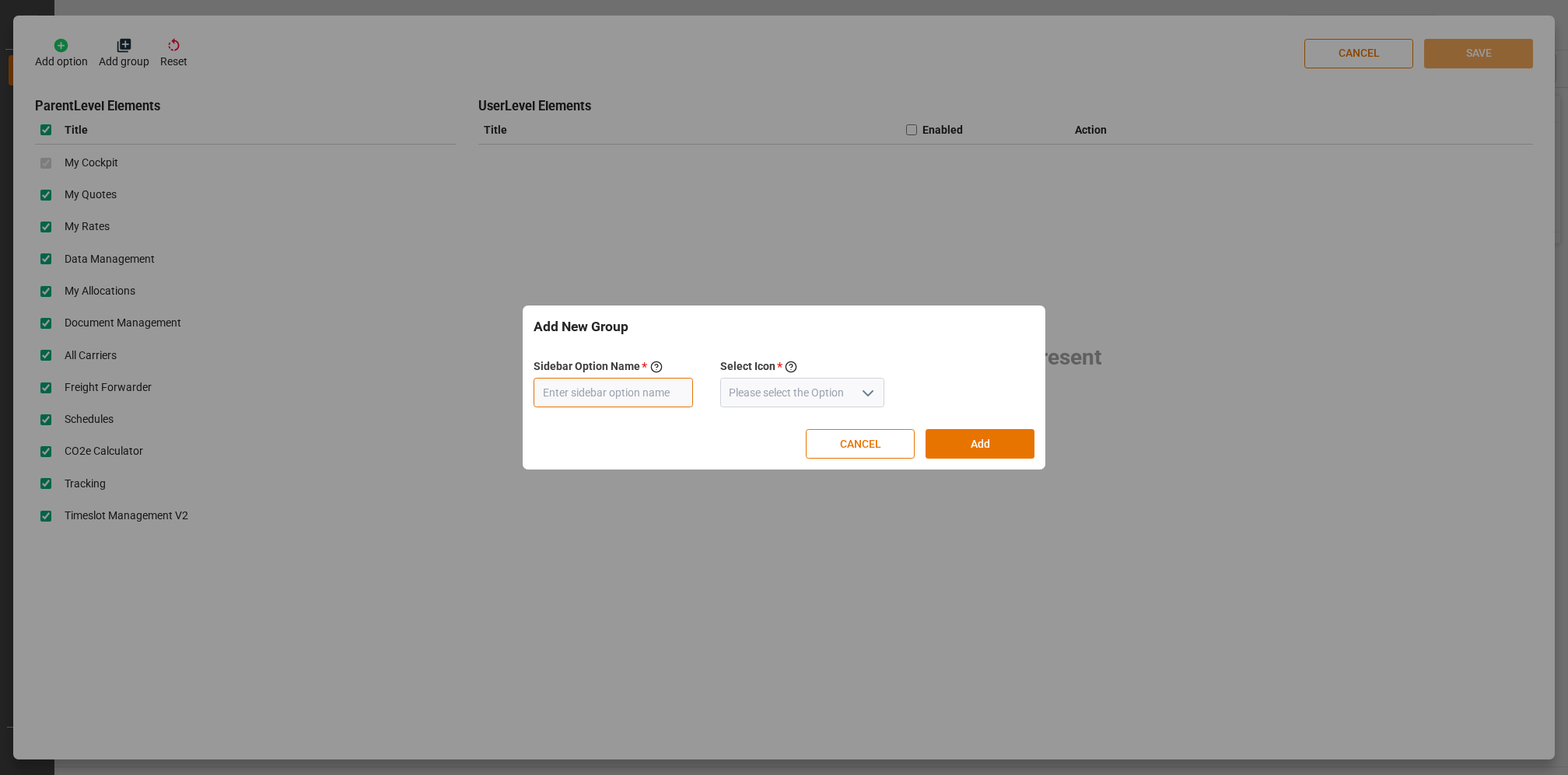
click at [617, 395] on input "text" at bounding box center [613, 392] width 159 height 30
click at [801, 399] on input at bounding box center [803, 392] width 165 height 30
click at [592, 395] on input "text" at bounding box center [613, 392] width 159 height 30
type input "My reports"
click at [776, 395] on input at bounding box center [803, 392] width 165 height 30
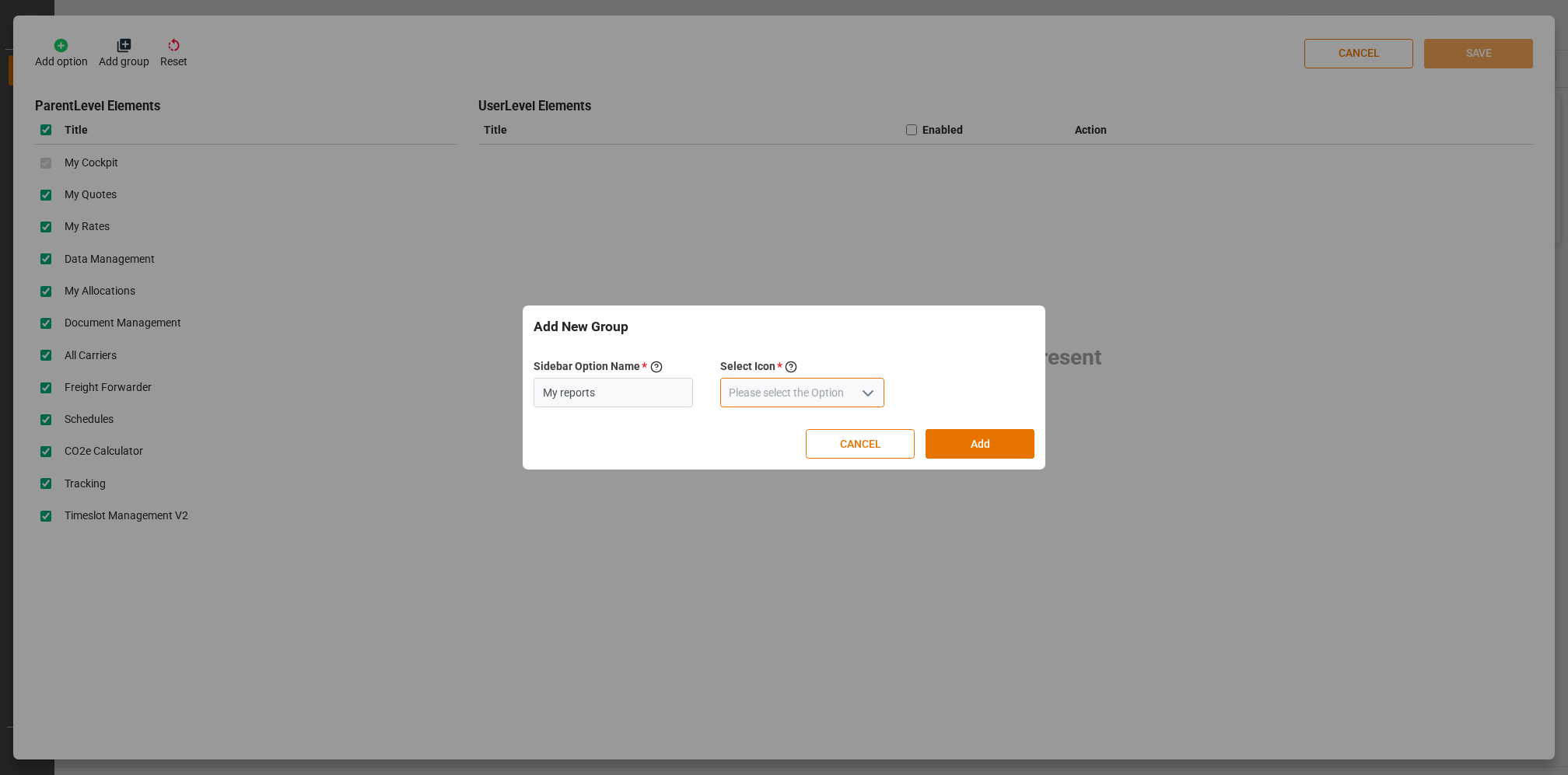
click at [776, 395] on input at bounding box center [803, 392] width 165 height 30
click at [852, 443] on button "CANCEL" at bounding box center [860, 444] width 109 height 30
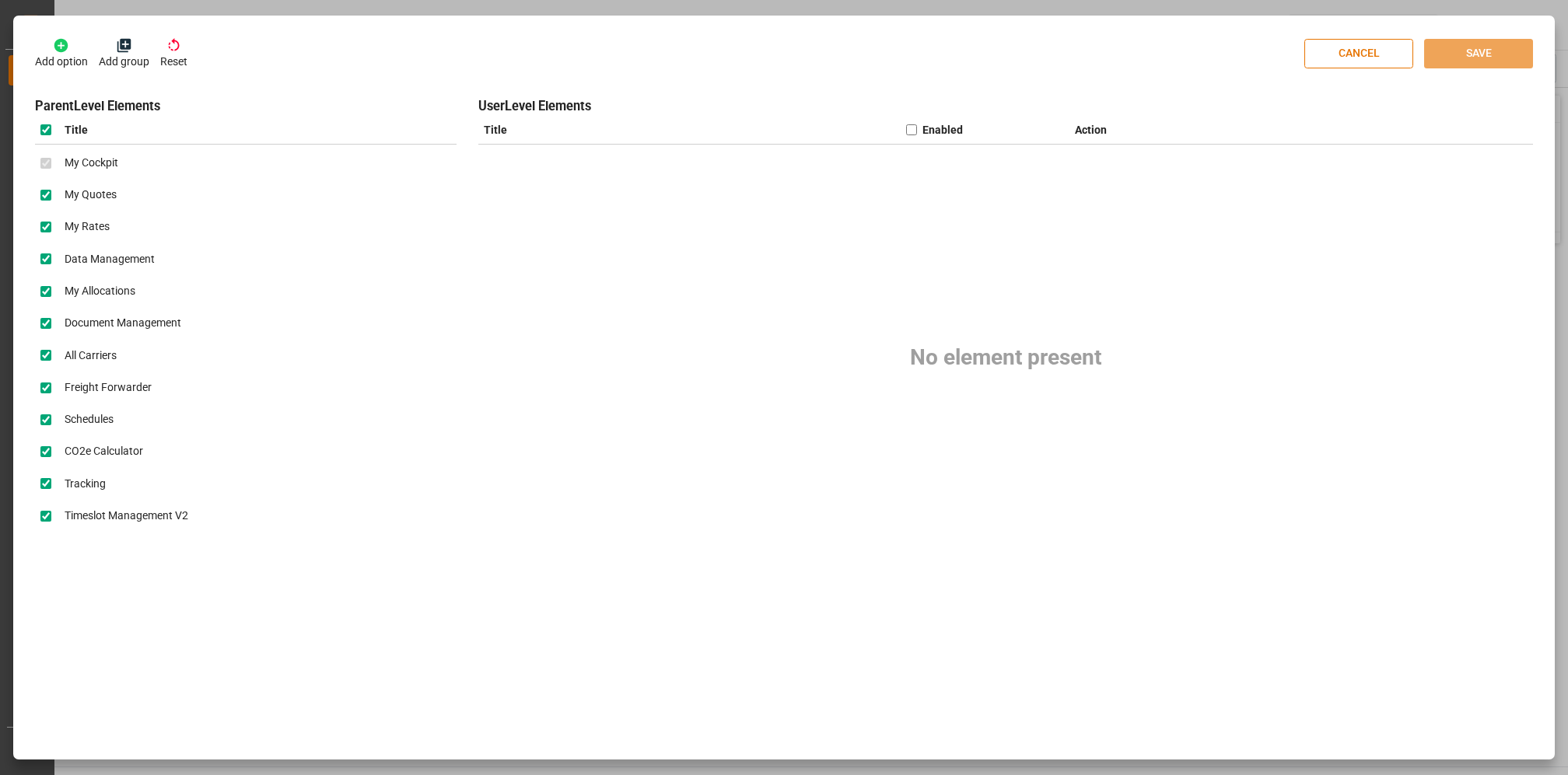
click at [67, 44] on icon at bounding box center [61, 46] width 14 height 14
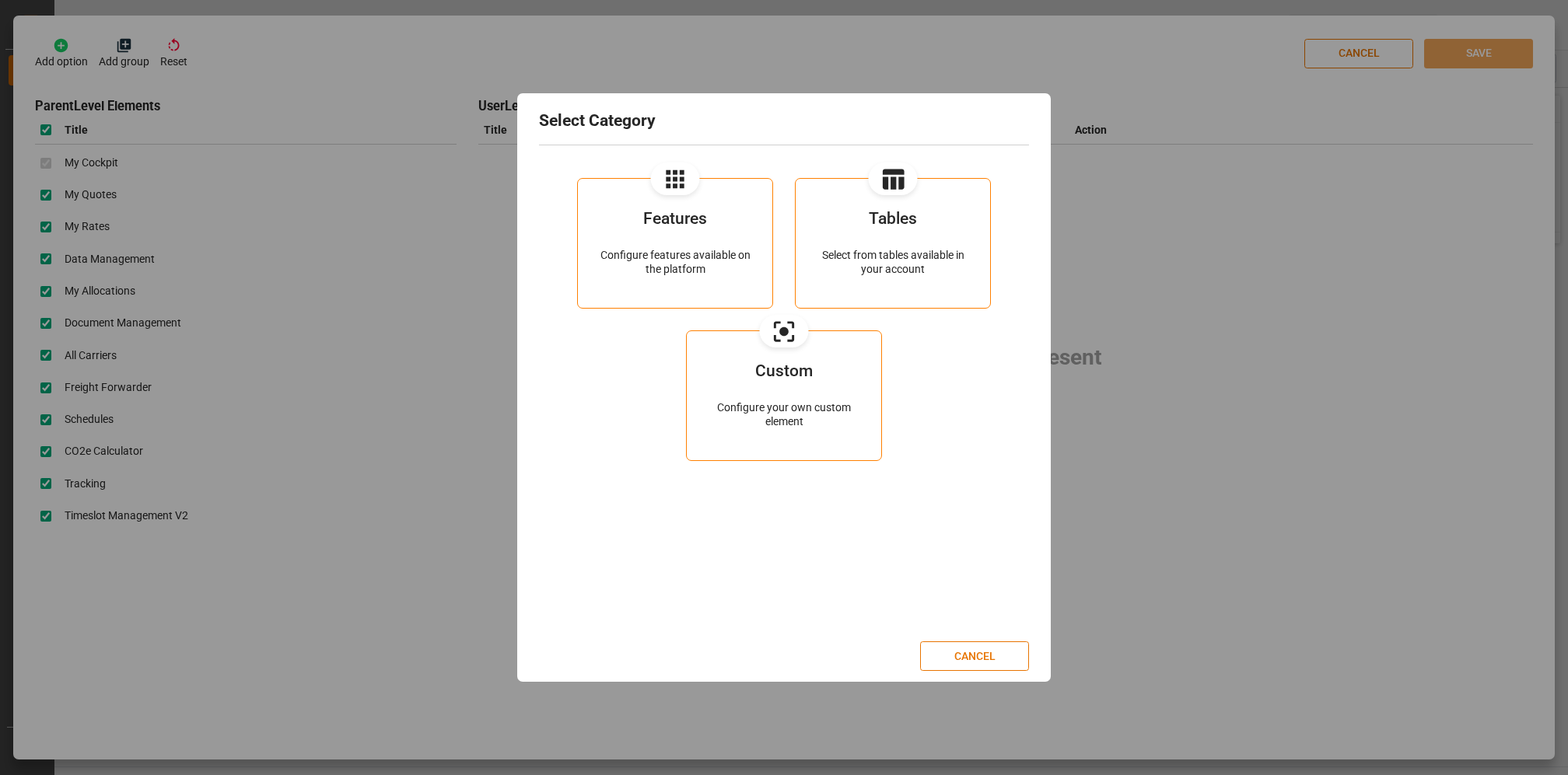
click at [695, 231] on div "Features" at bounding box center [675, 229] width 151 height 38
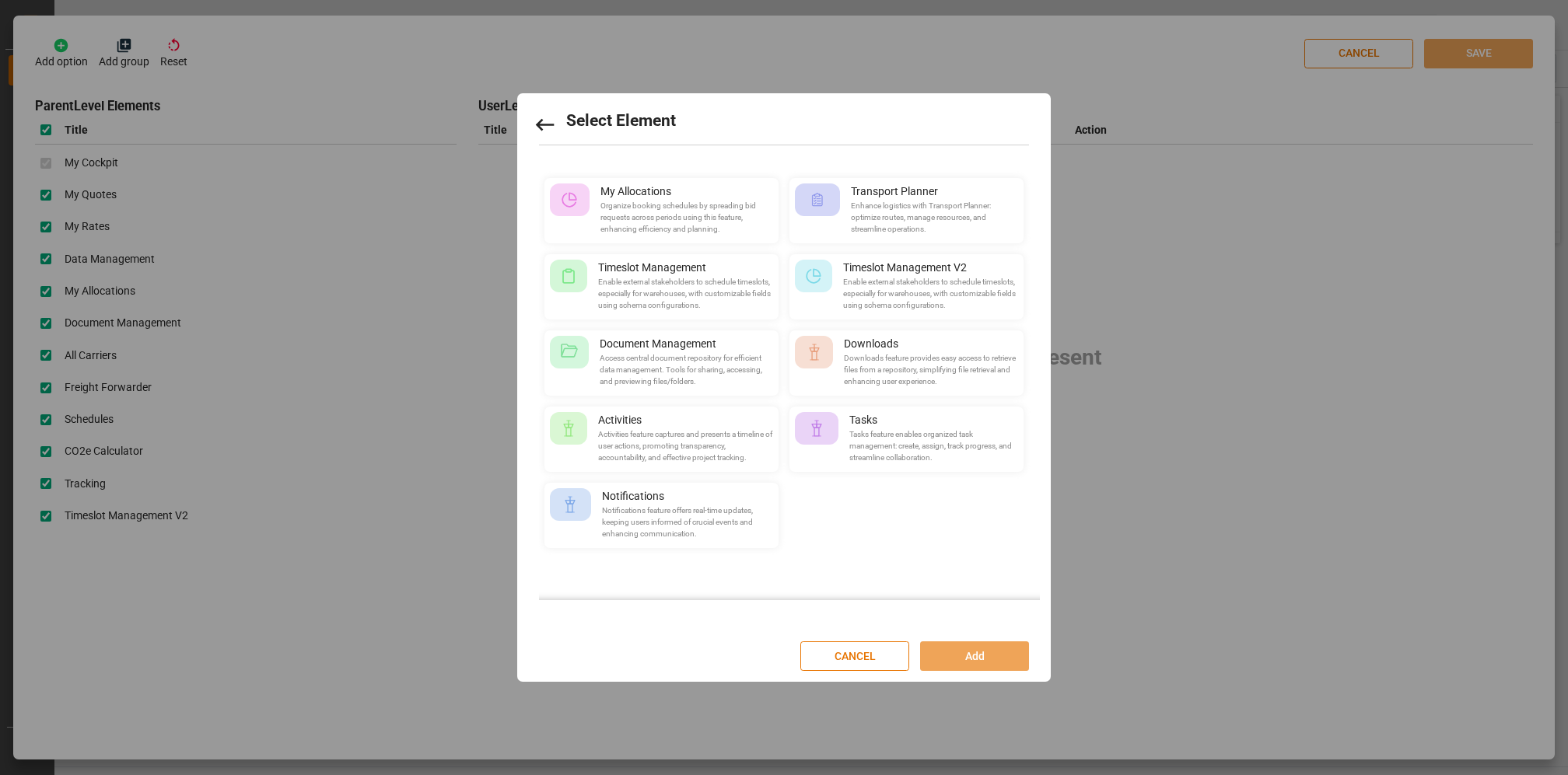
click at [541, 122] on icon at bounding box center [544, 125] width 25 height 25
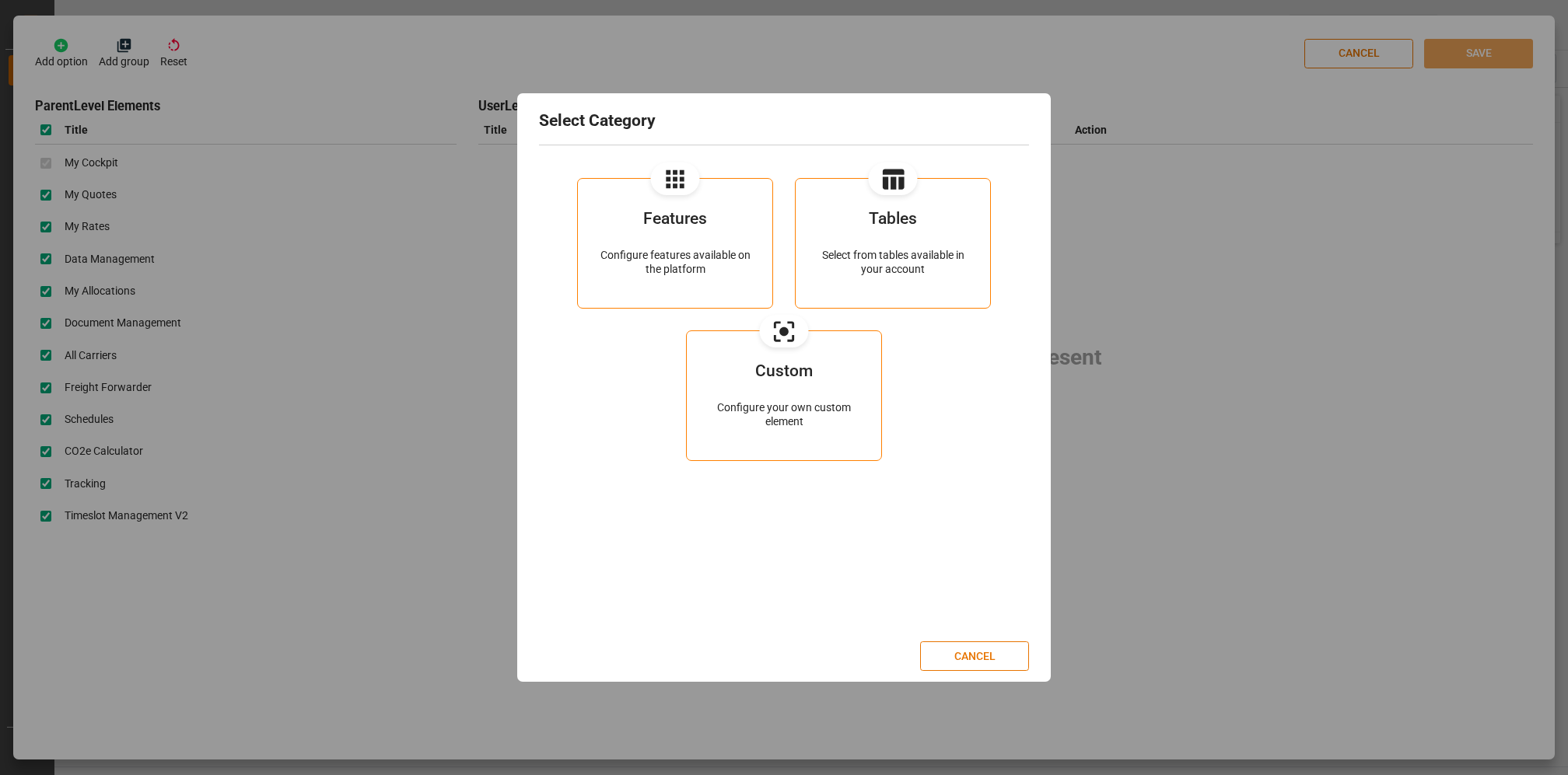
click at [897, 228] on div "Tables" at bounding box center [892, 229] width 151 height 38
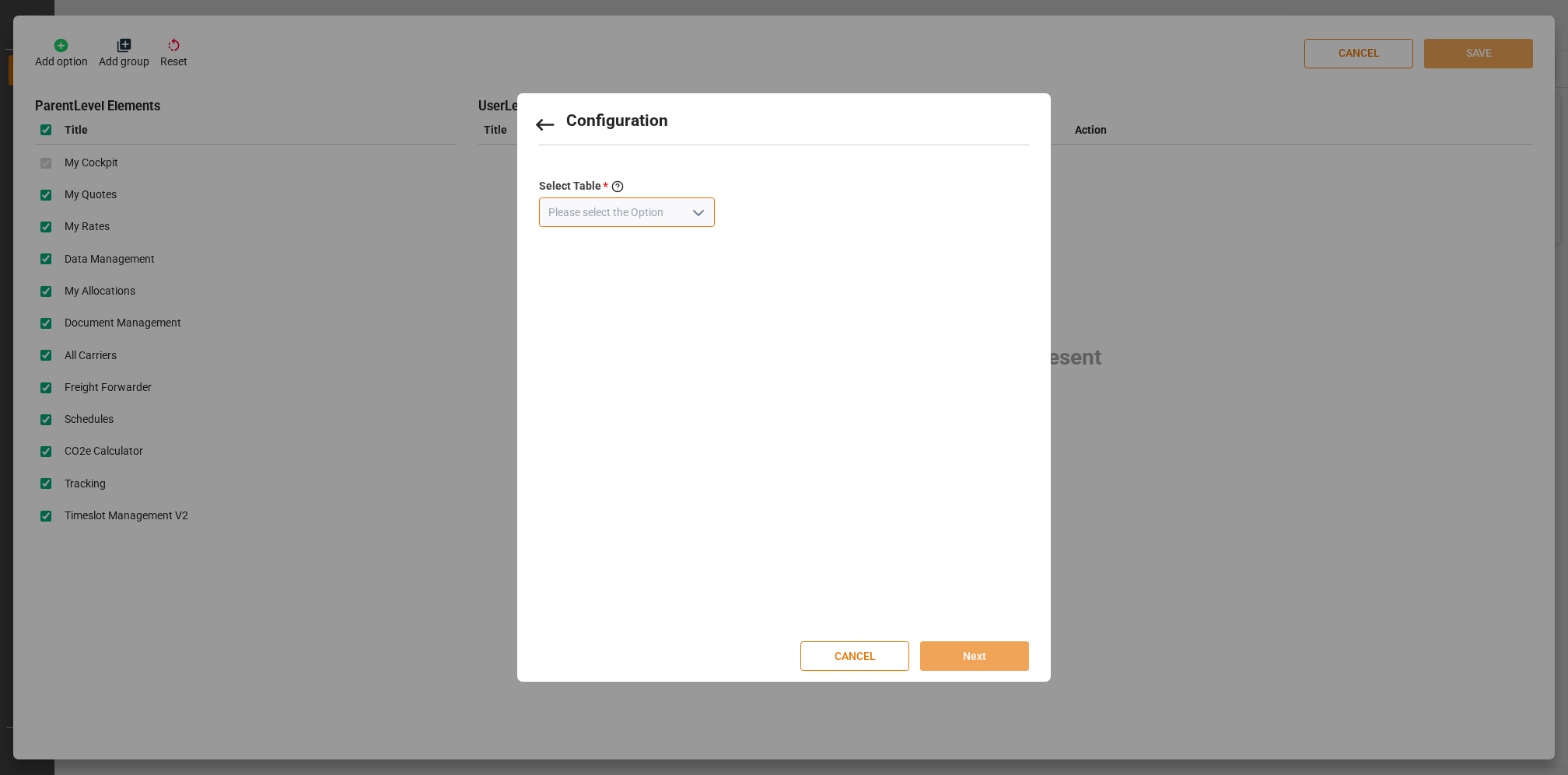
click at [623, 211] on input at bounding box center [627, 212] width 176 height 30
click at [689, 211] on icon "open menu" at bounding box center [697, 212] width 19 height 19
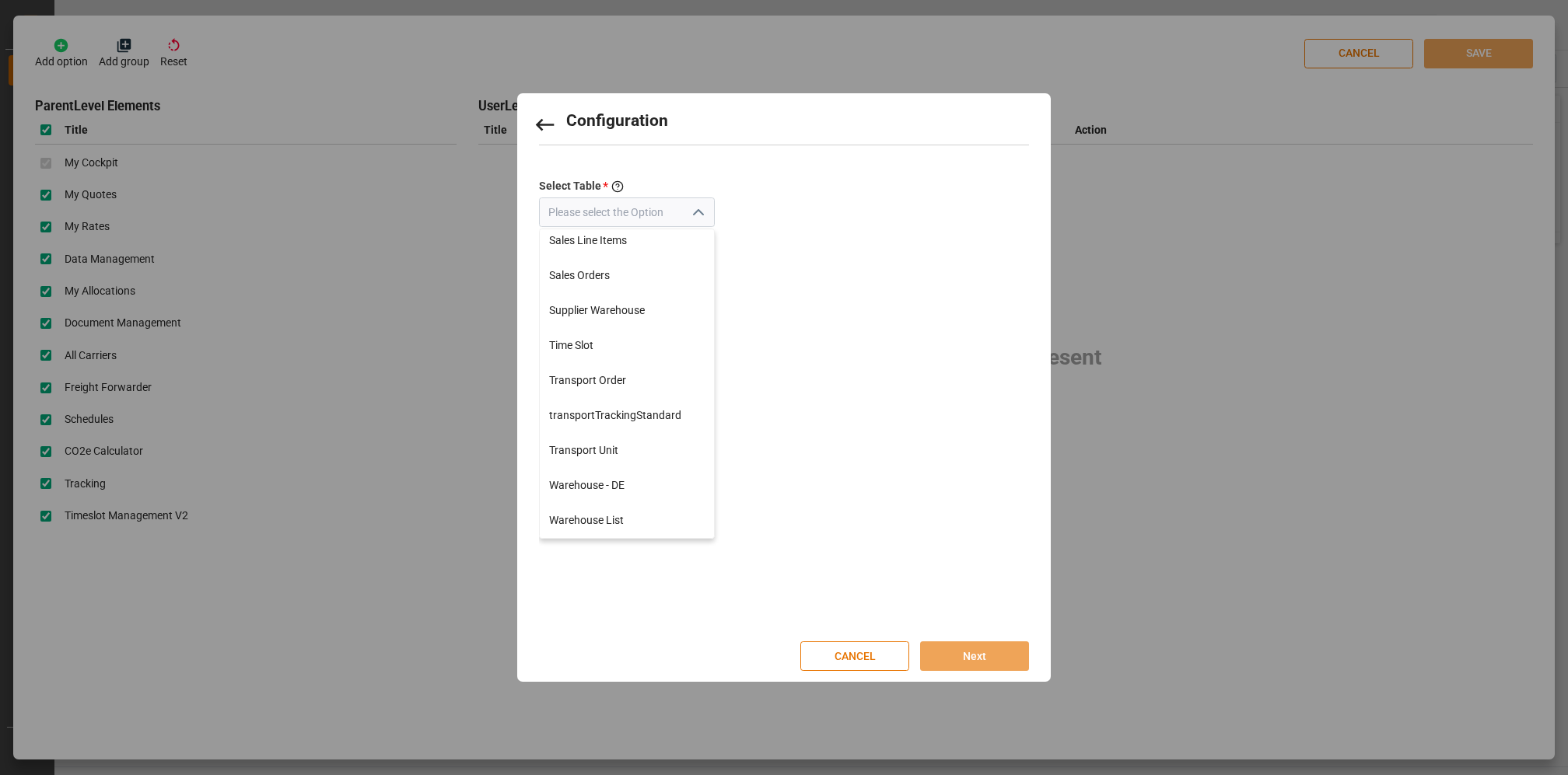
scroll to position [442, 0]
click at [784, 284] on div "Configuration Select Table * Select the table name you want to access from the …" at bounding box center [789, 352] width 501 height 496
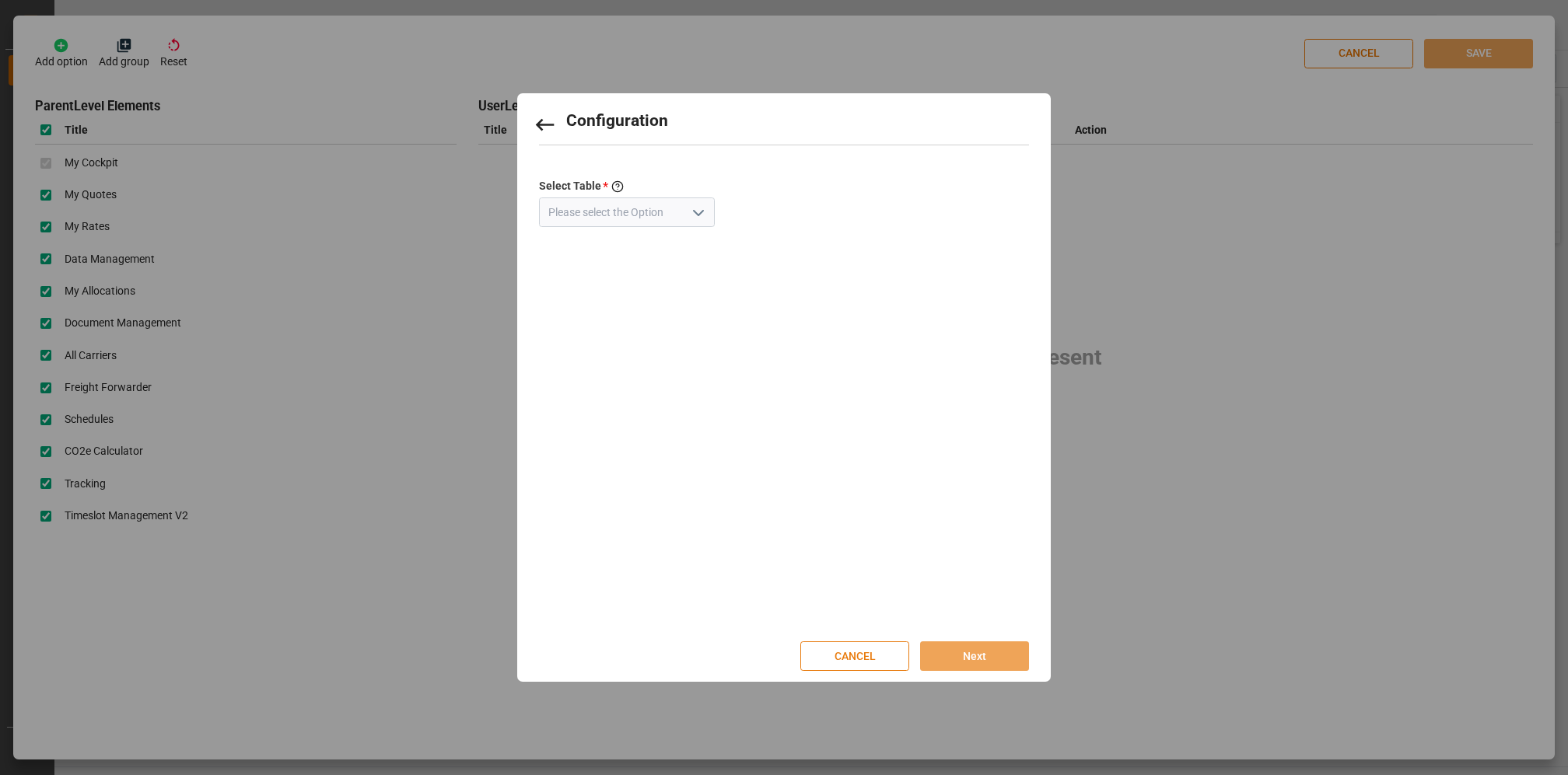
click at [864, 656] on button "CANCEL" at bounding box center [855, 656] width 109 height 30
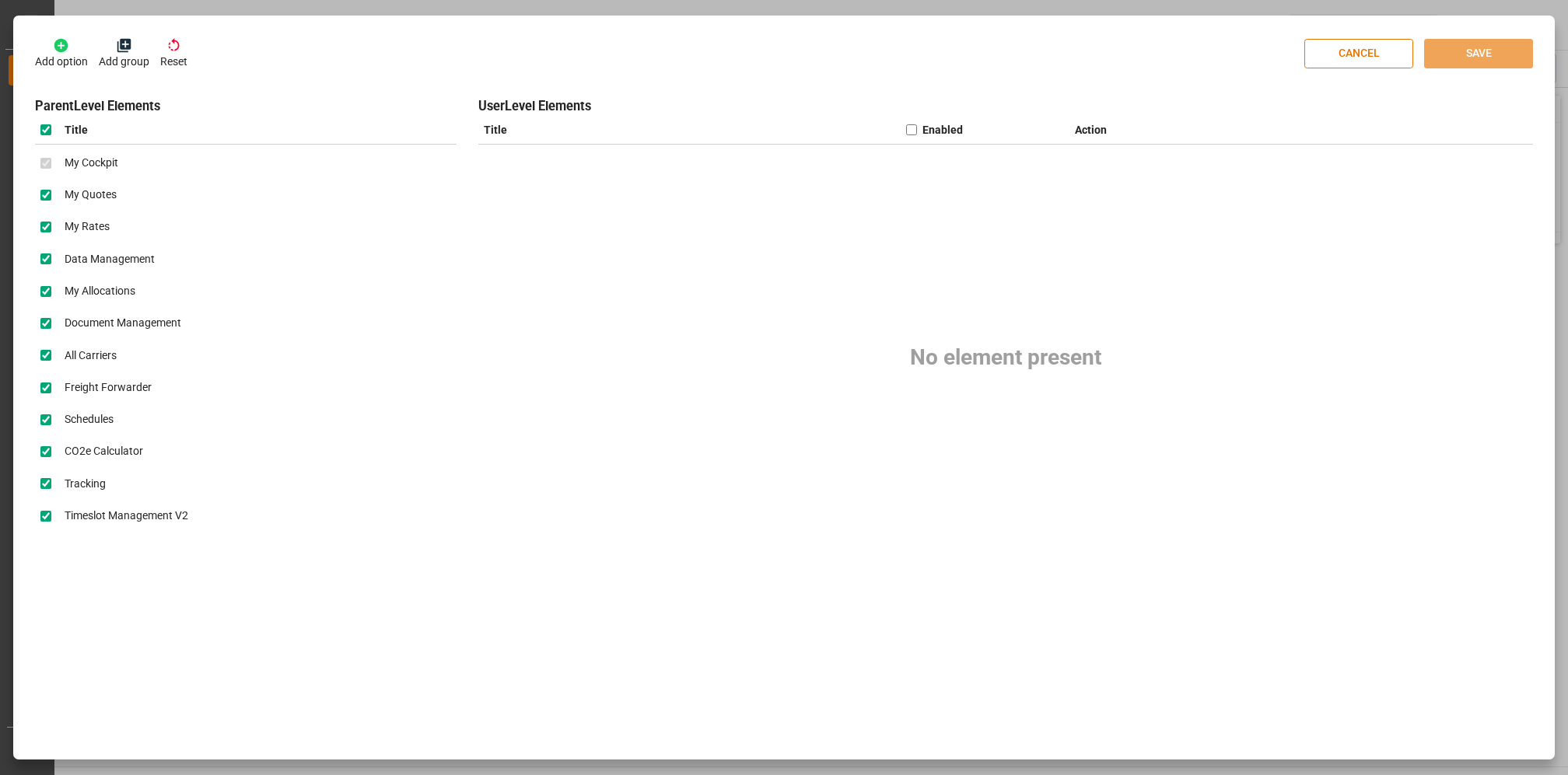
click at [67, 47] on icon at bounding box center [61, 46] width 14 height 14
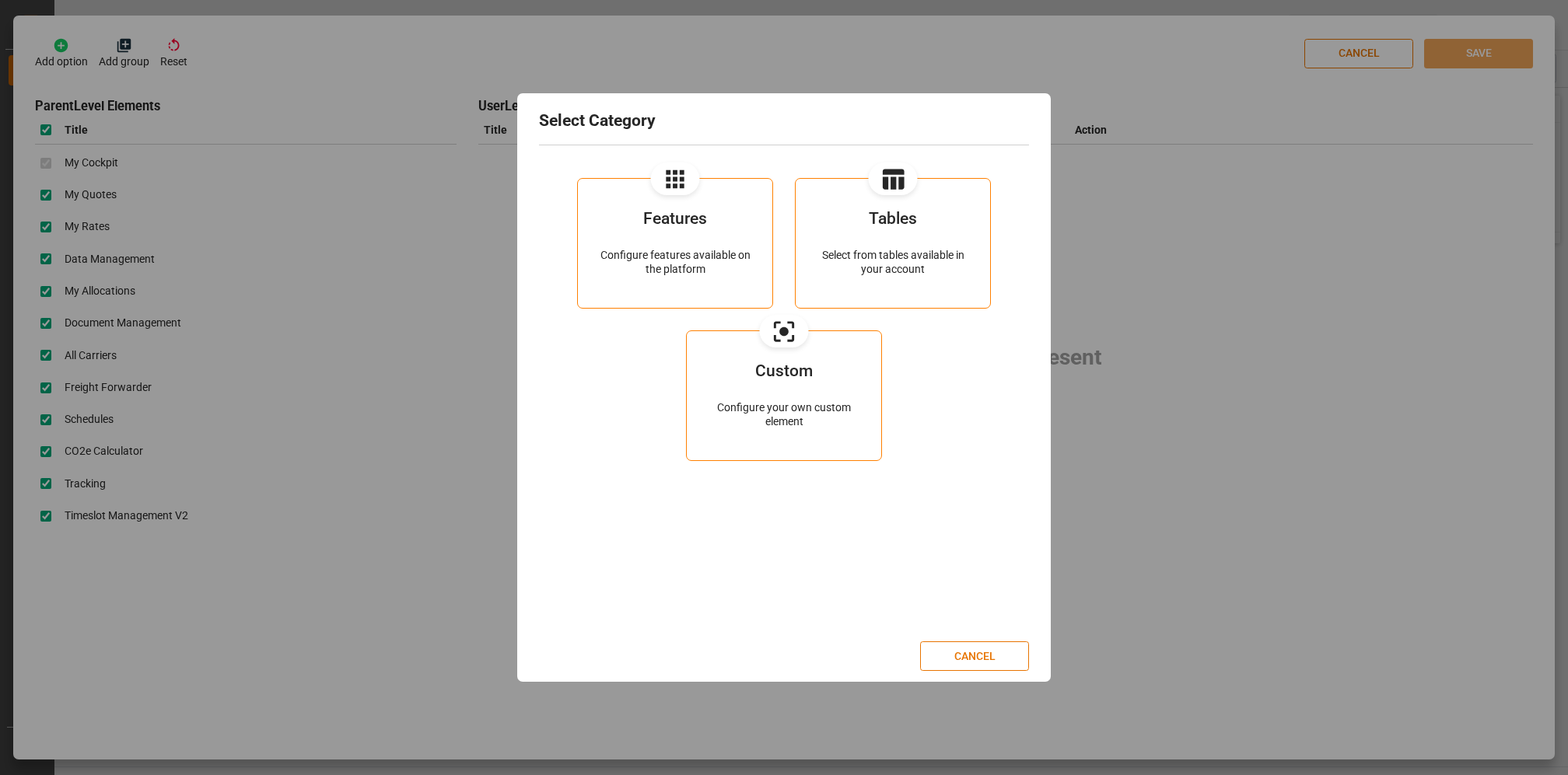
click at [794, 386] on div "Custom" at bounding box center [783, 382] width 151 height 38
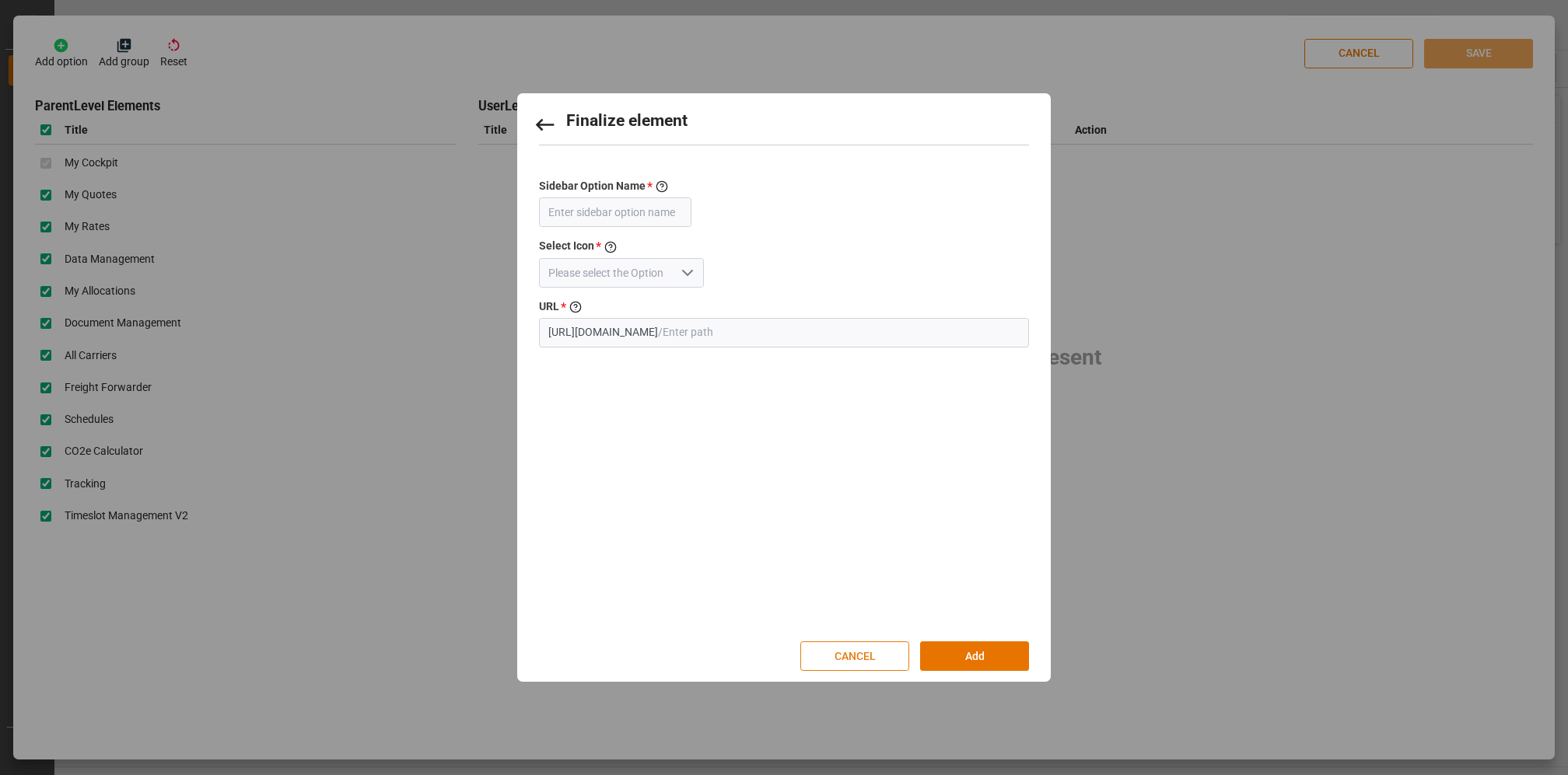
click at [874, 652] on button "CANCEL" at bounding box center [855, 656] width 109 height 30
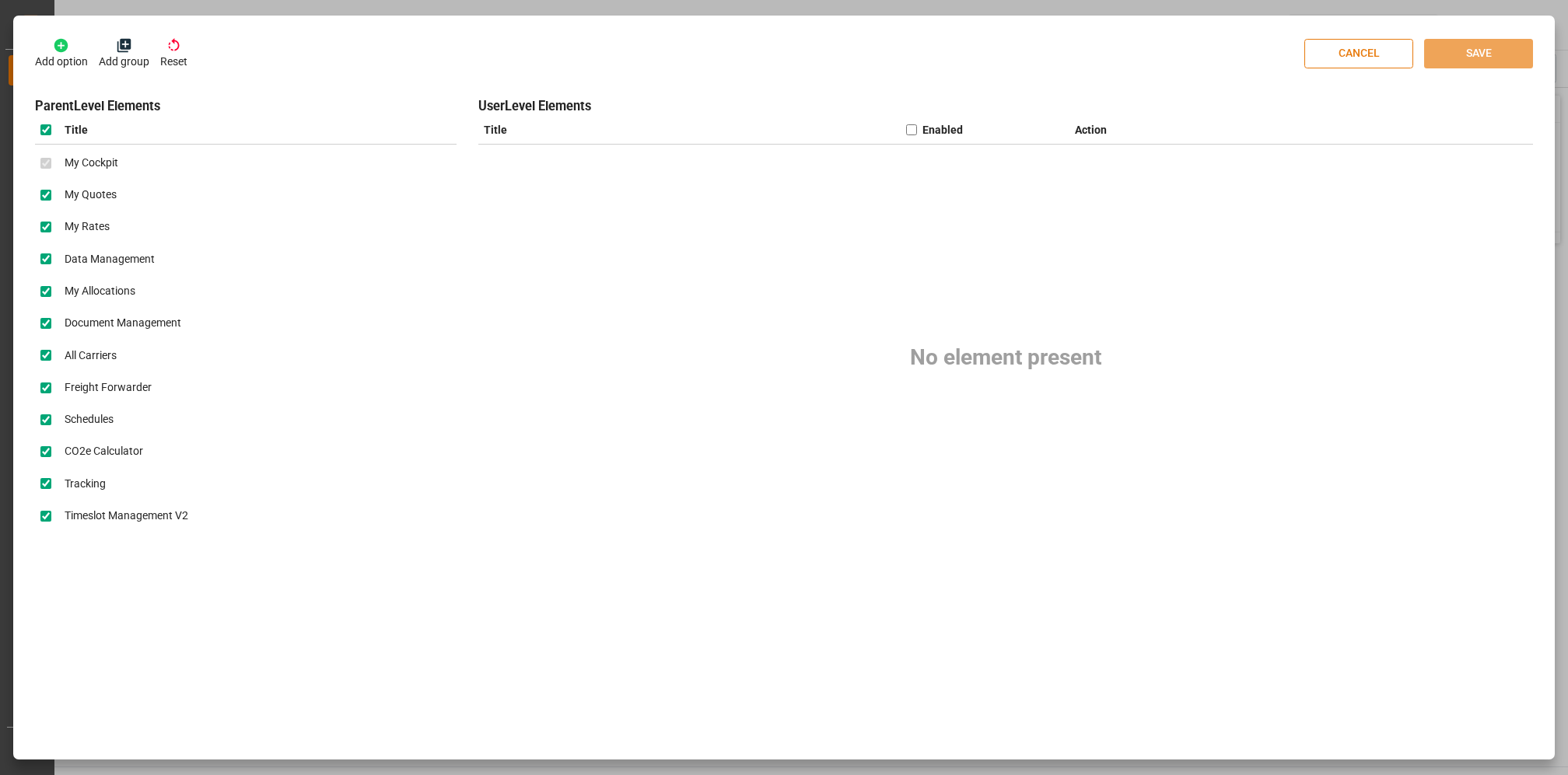
click at [1373, 58] on button "CANCEL" at bounding box center [1358, 54] width 109 height 30
checkbox input "false"
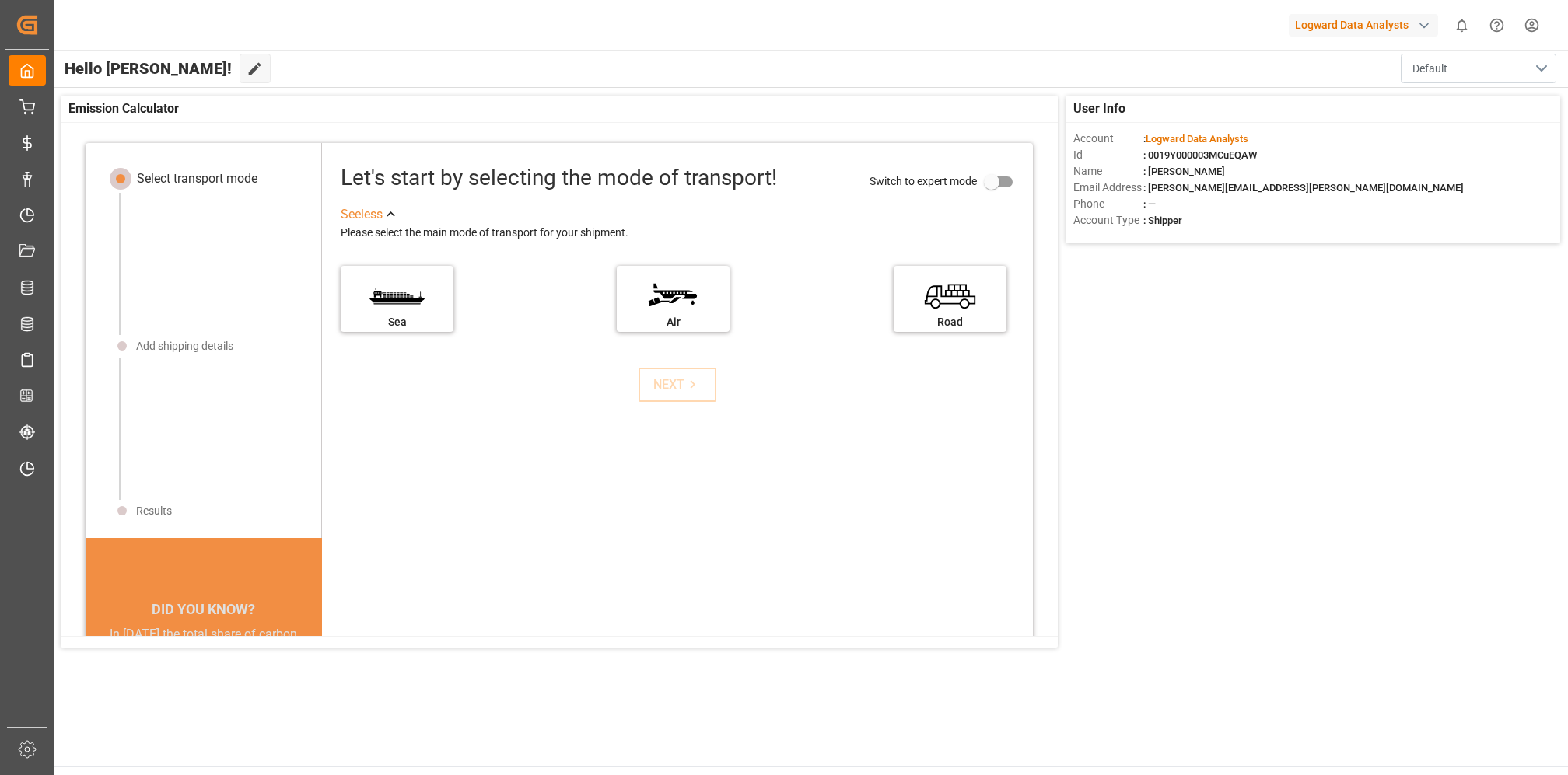
click at [1509, 63] on button "Default" at bounding box center [1478, 69] width 155 height 30
click at [1540, 67] on button "Default" at bounding box center [1478, 69] width 155 height 30
click at [1527, 33] on html "Created by potrace 1.15, written by [PERSON_NAME] [DATE]-[DATE] Created by potr…" at bounding box center [784, 388] width 1568 height 775
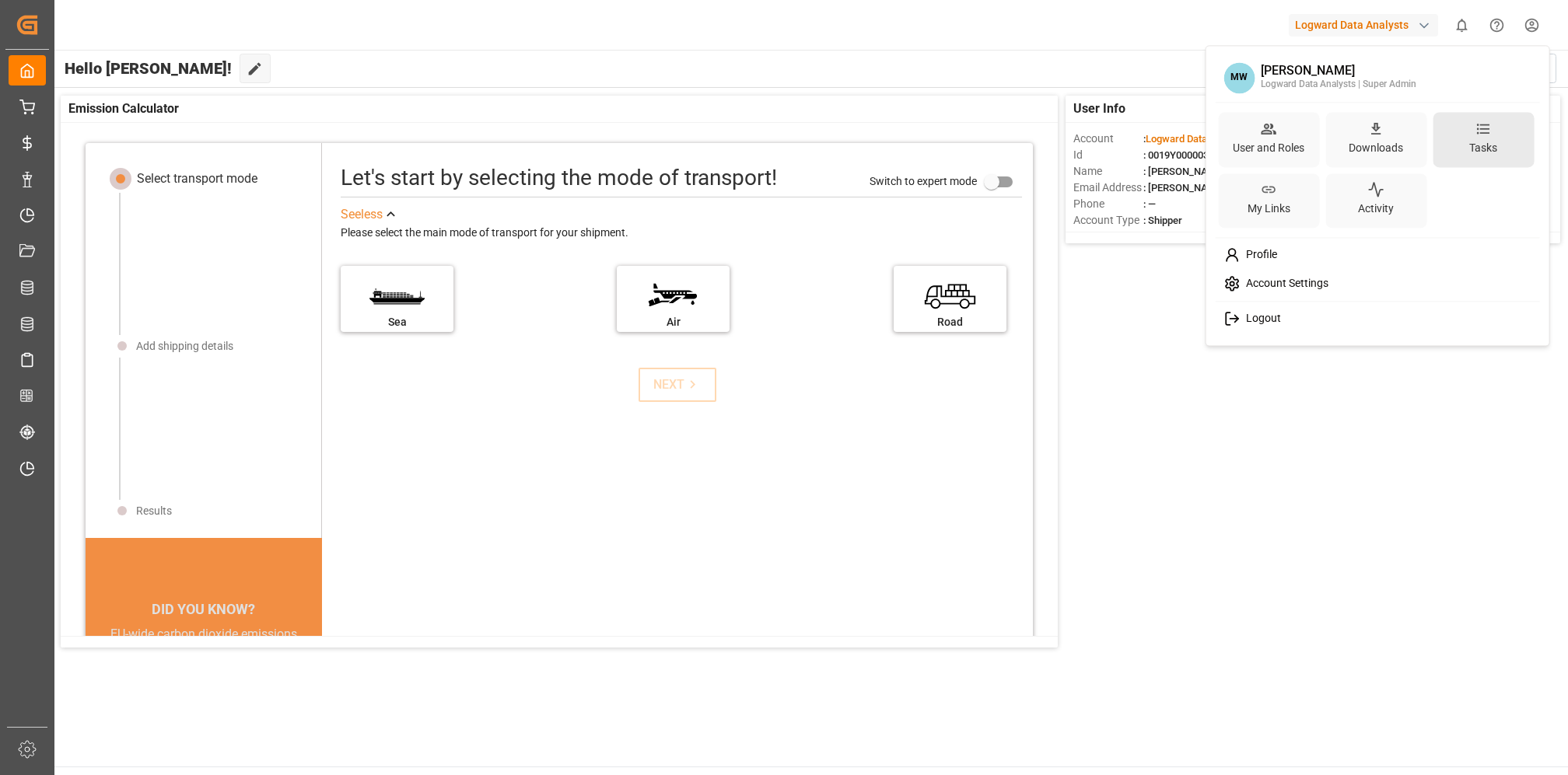
click at [1494, 139] on div "Tasks" at bounding box center [1482, 148] width 34 height 23
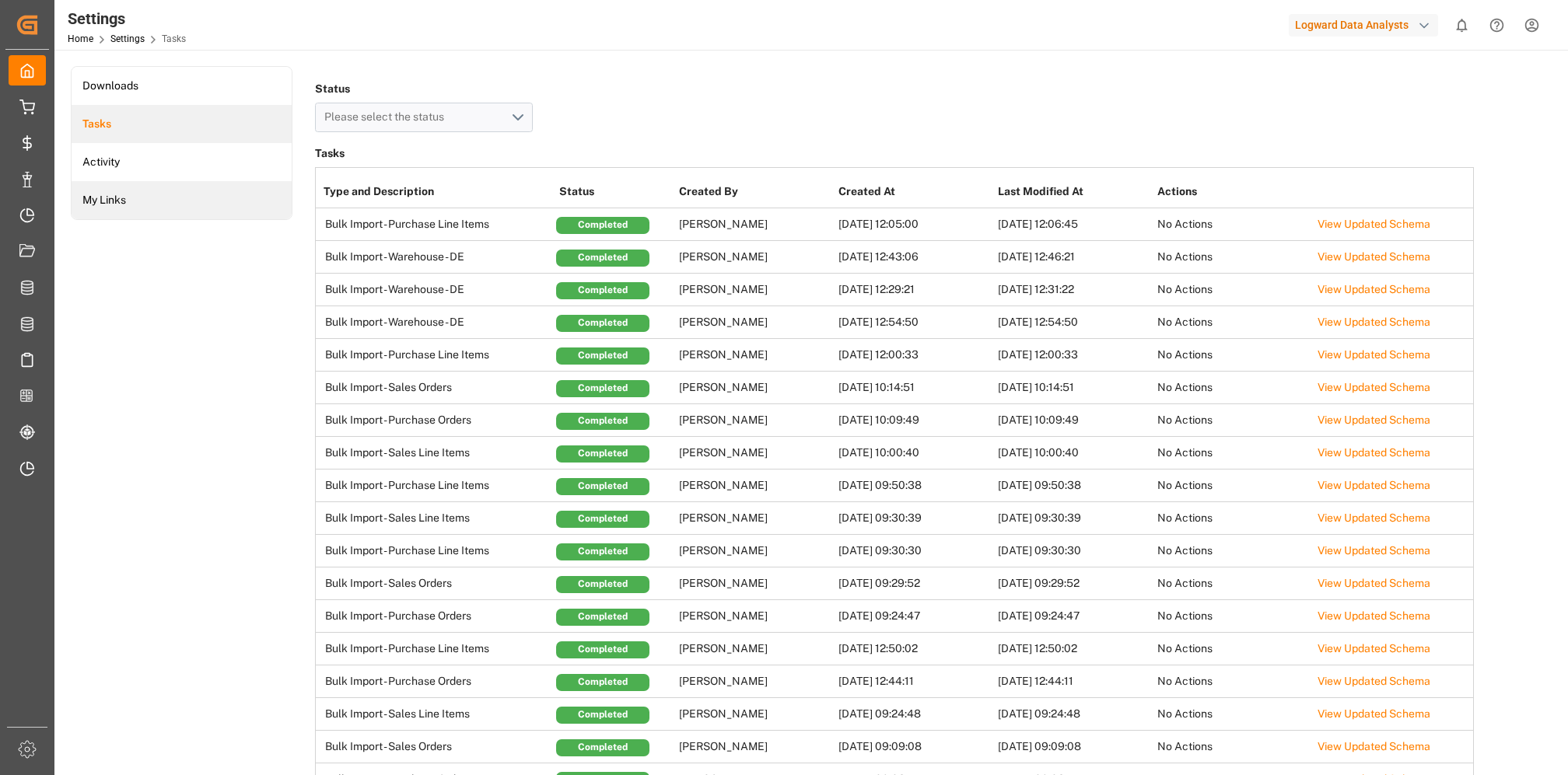
click at [118, 203] on li "My Links" at bounding box center [182, 200] width 220 height 38
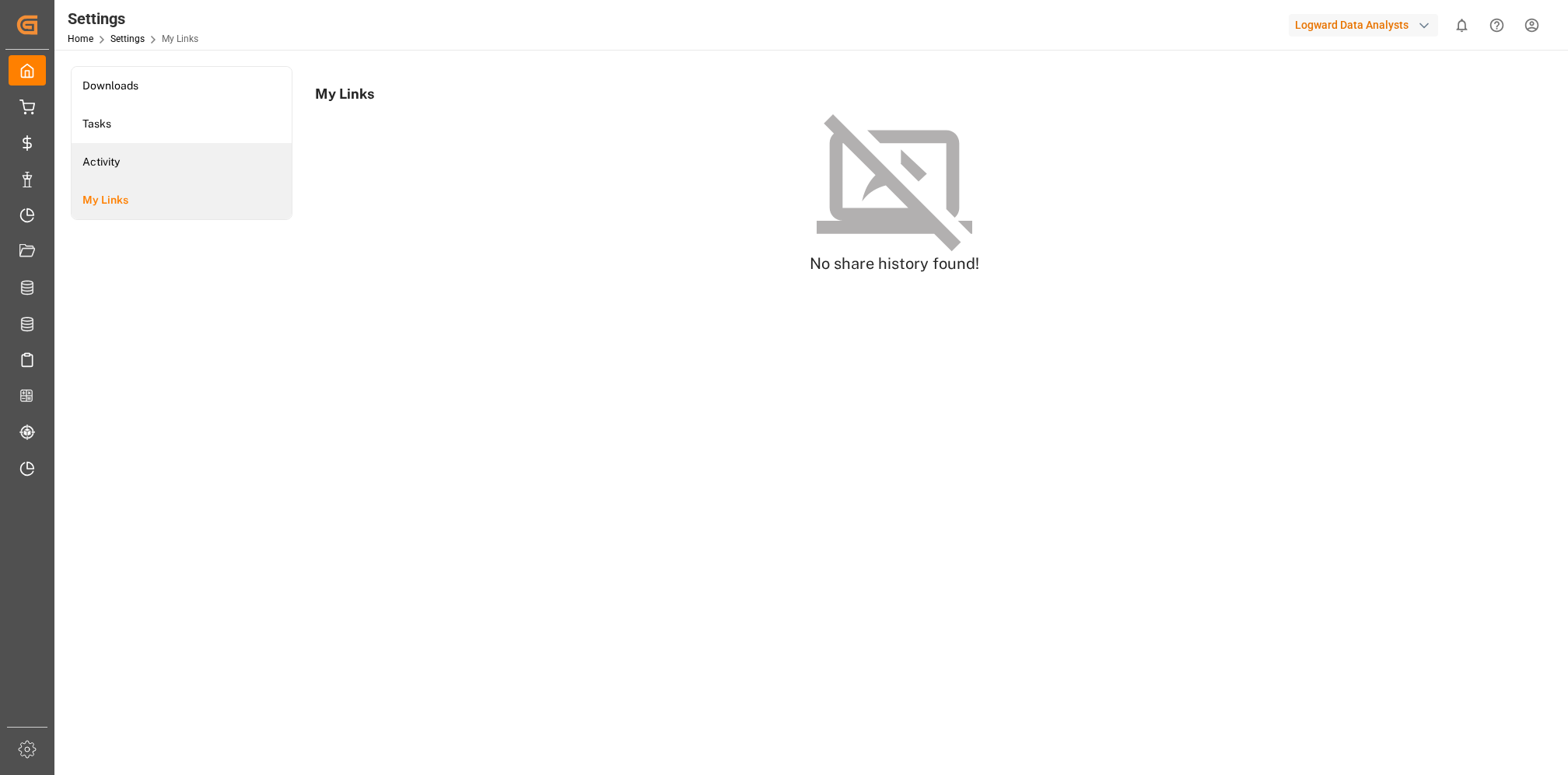
click at [121, 169] on li "Activity" at bounding box center [182, 161] width 220 height 38
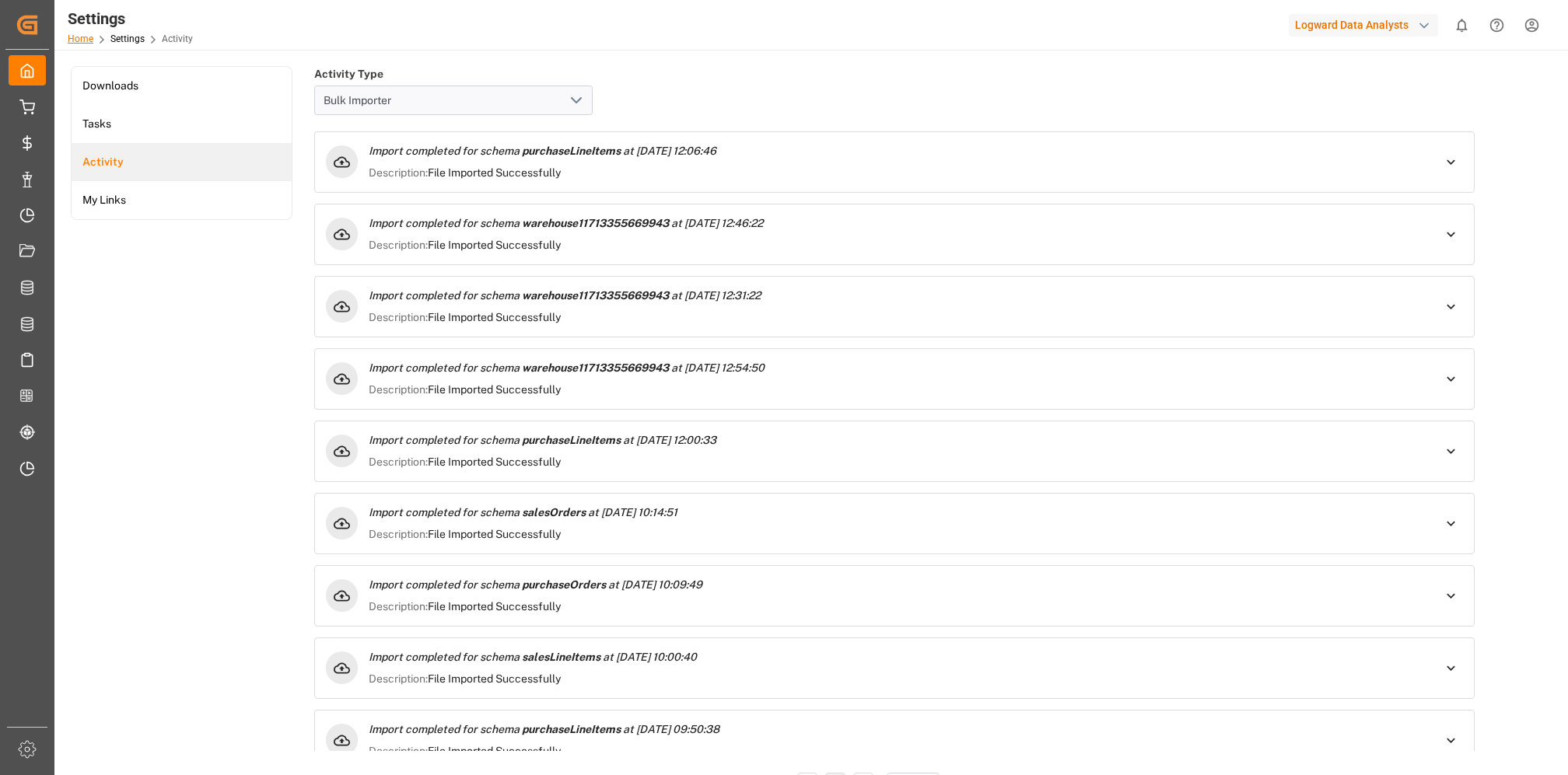
click at [80, 40] on link "Home" at bounding box center [81, 38] width 26 height 11
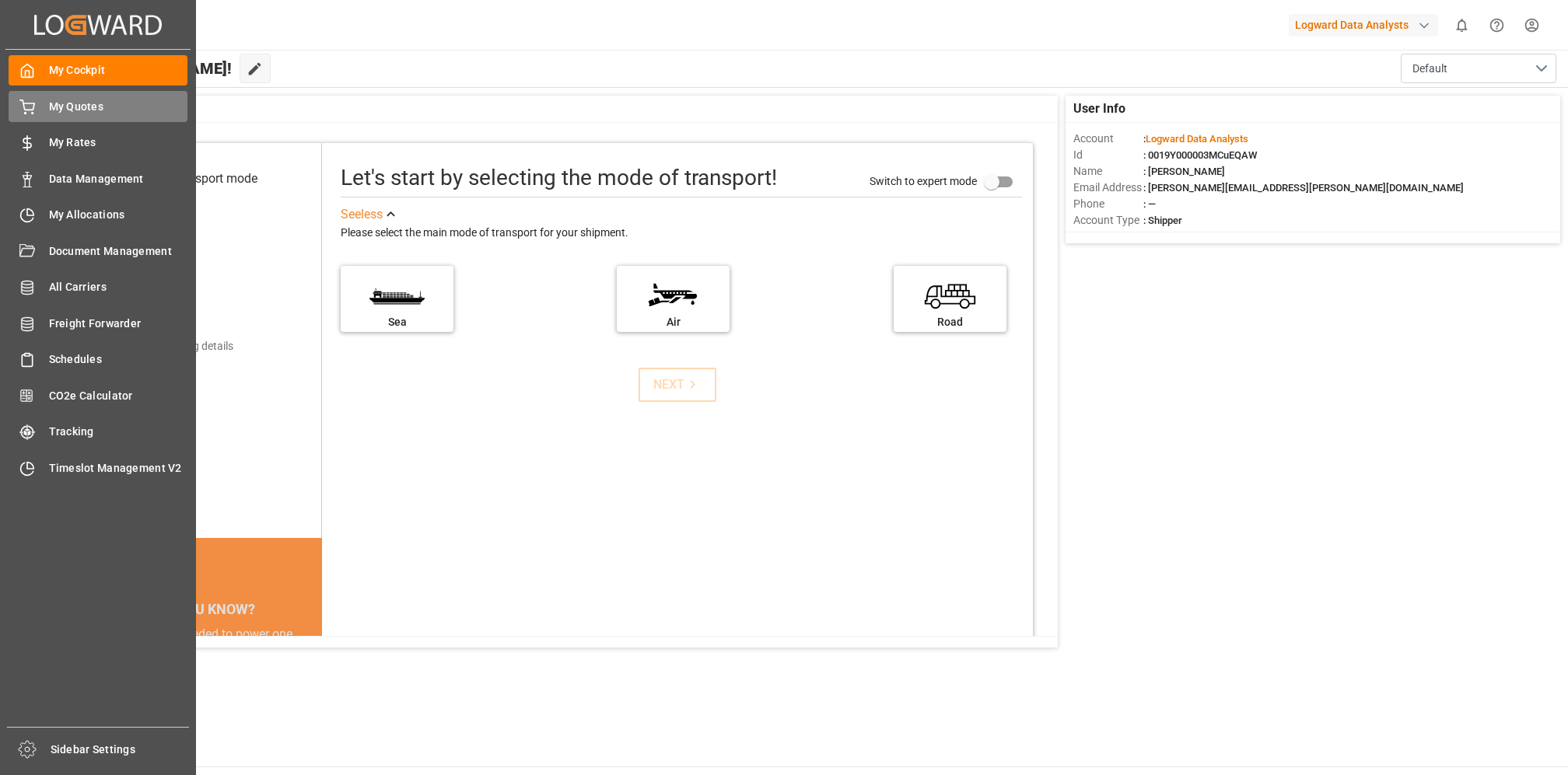
click at [63, 106] on span "My Quotes" at bounding box center [119, 106] width 140 height 17
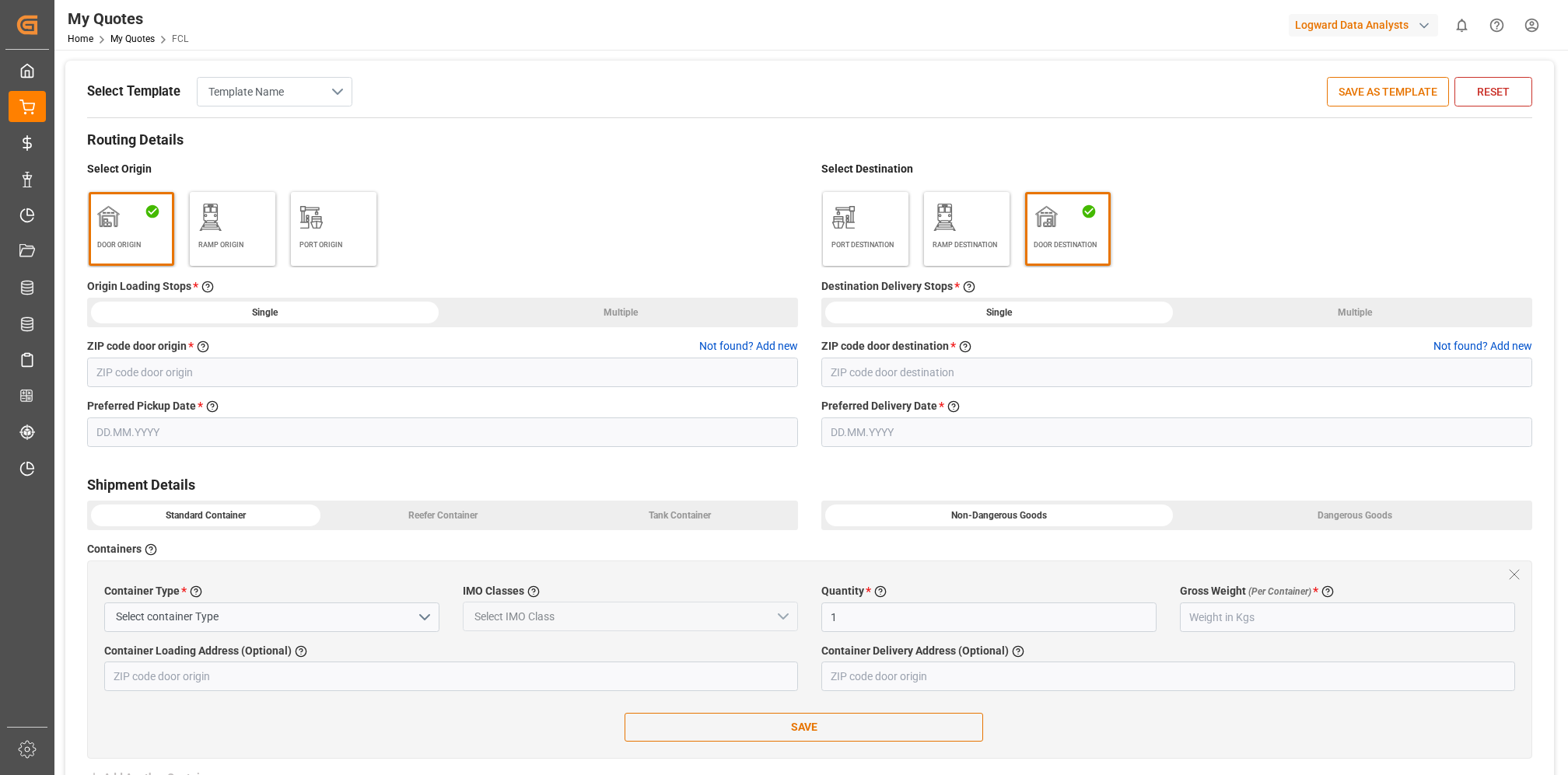
click at [337, 88] on button "Template Name" at bounding box center [274, 91] width 155 height 30
click at [571, 171] on h4 "Select Origin" at bounding box center [443, 169] width 711 height 17
click at [1419, 21] on div "button" at bounding box center [1424, 26] width 16 height 16
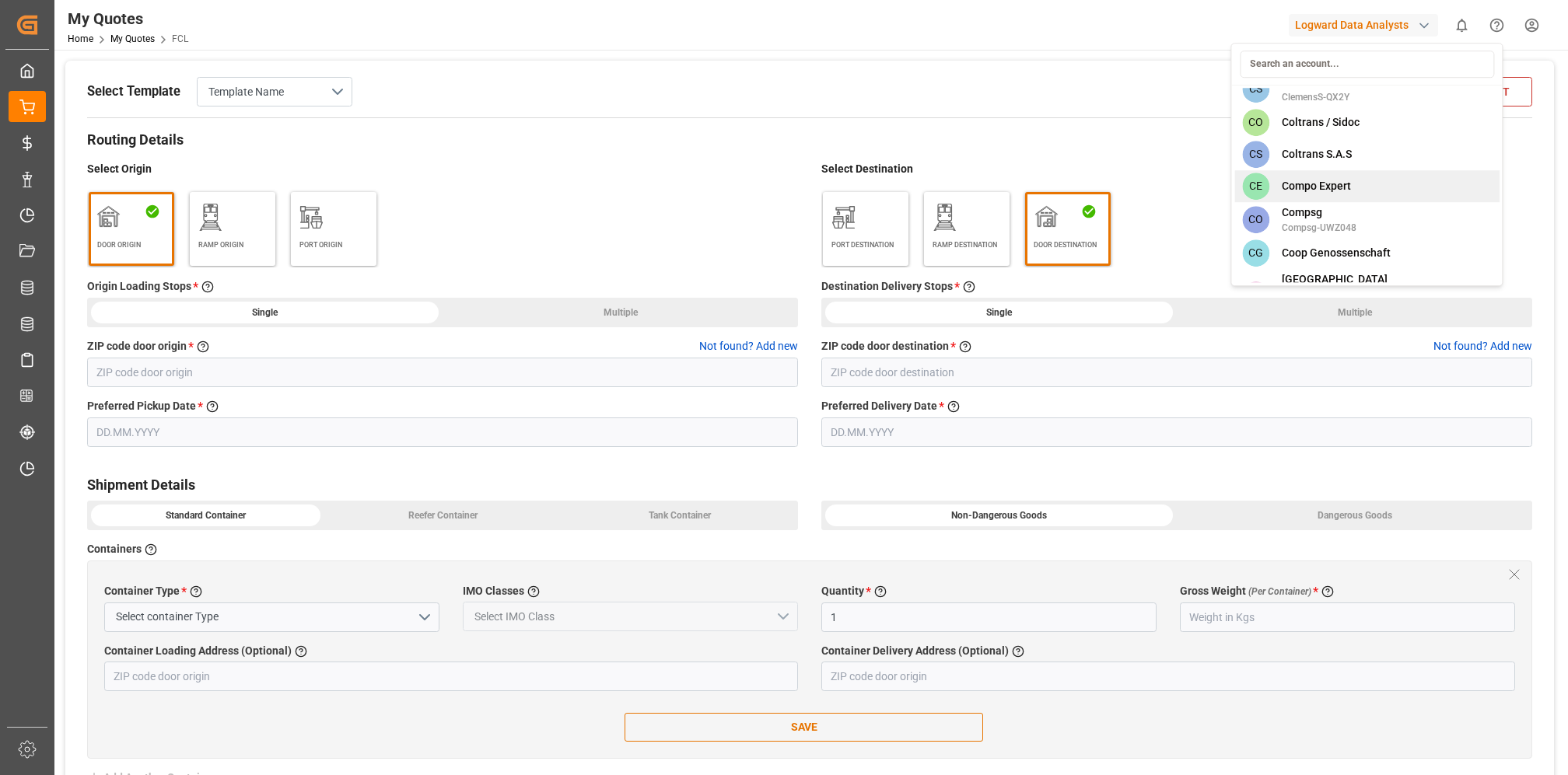
scroll to position [2059, 0]
click at [1307, 181] on span "Compo Expert" at bounding box center [1316, 187] width 69 height 17
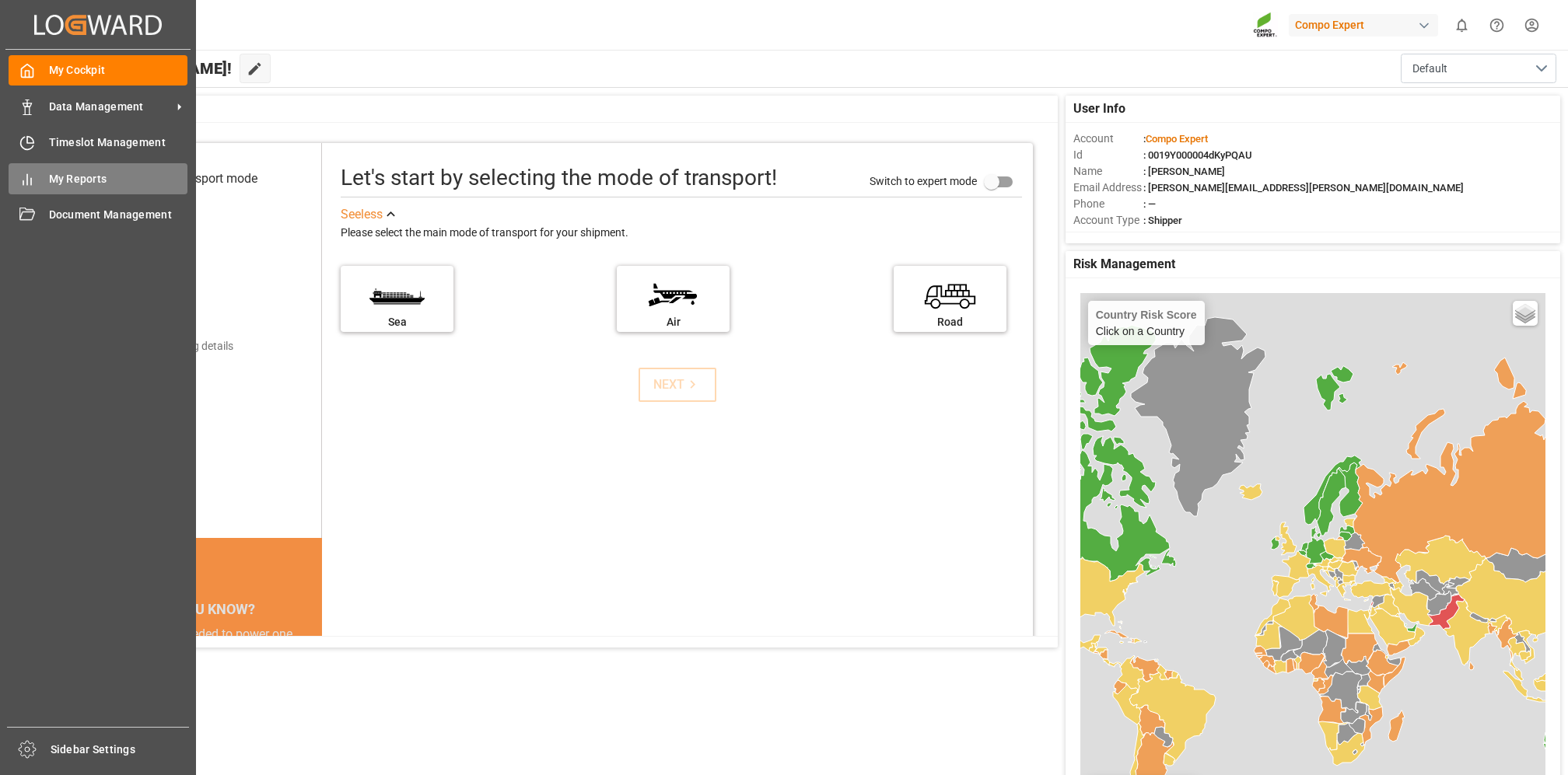
click at [65, 180] on span "My Reports" at bounding box center [119, 179] width 140 height 17
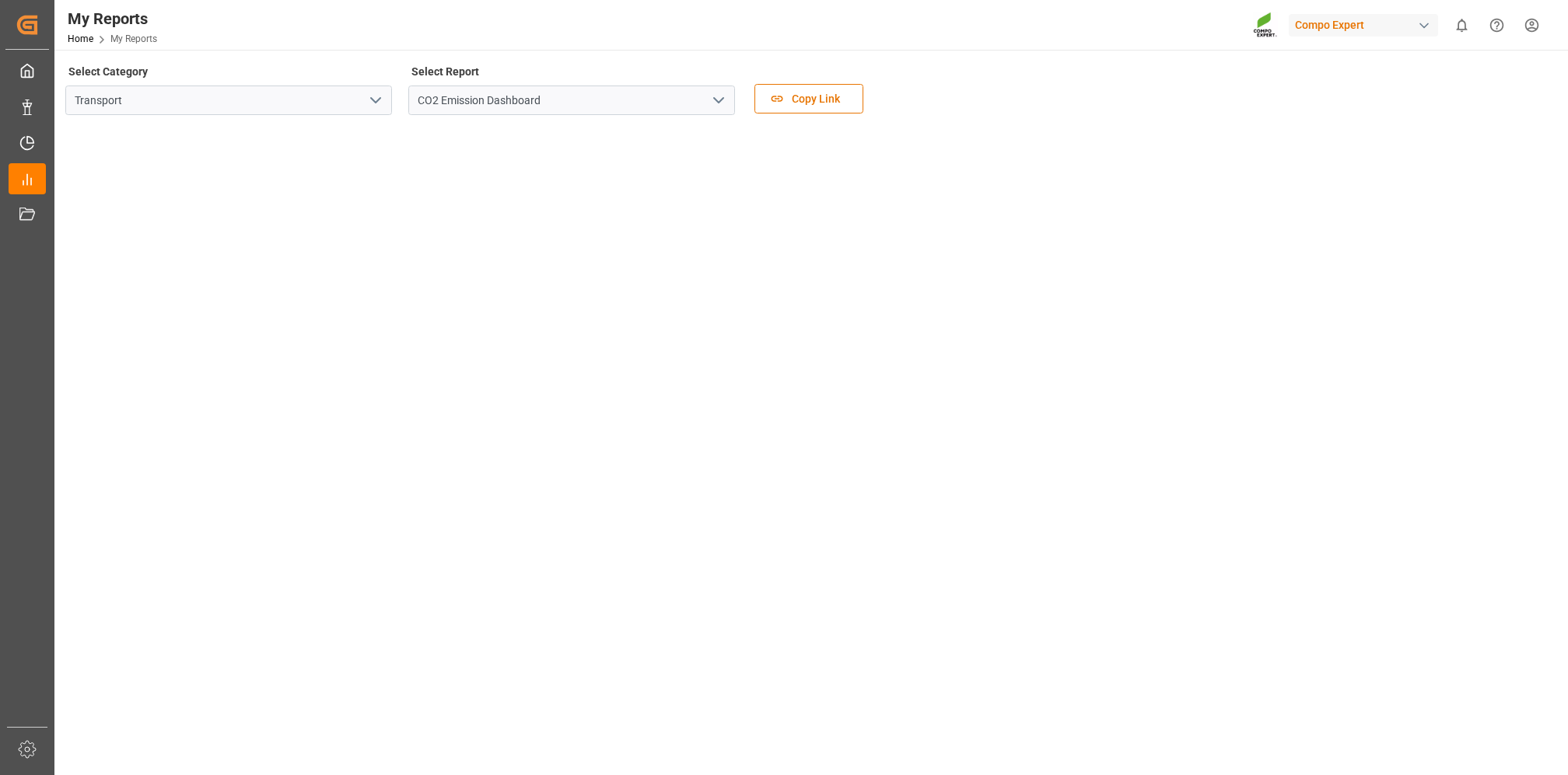
click at [377, 98] on icon "open menu" at bounding box center [375, 100] width 19 height 19
click at [377, 98] on polyline "close menu" at bounding box center [375, 100] width 9 height 5
click at [729, 105] on input "CO2 Emission Dashboard" at bounding box center [572, 100] width 327 height 30
click at [719, 97] on icon "open menu" at bounding box center [718, 100] width 19 height 19
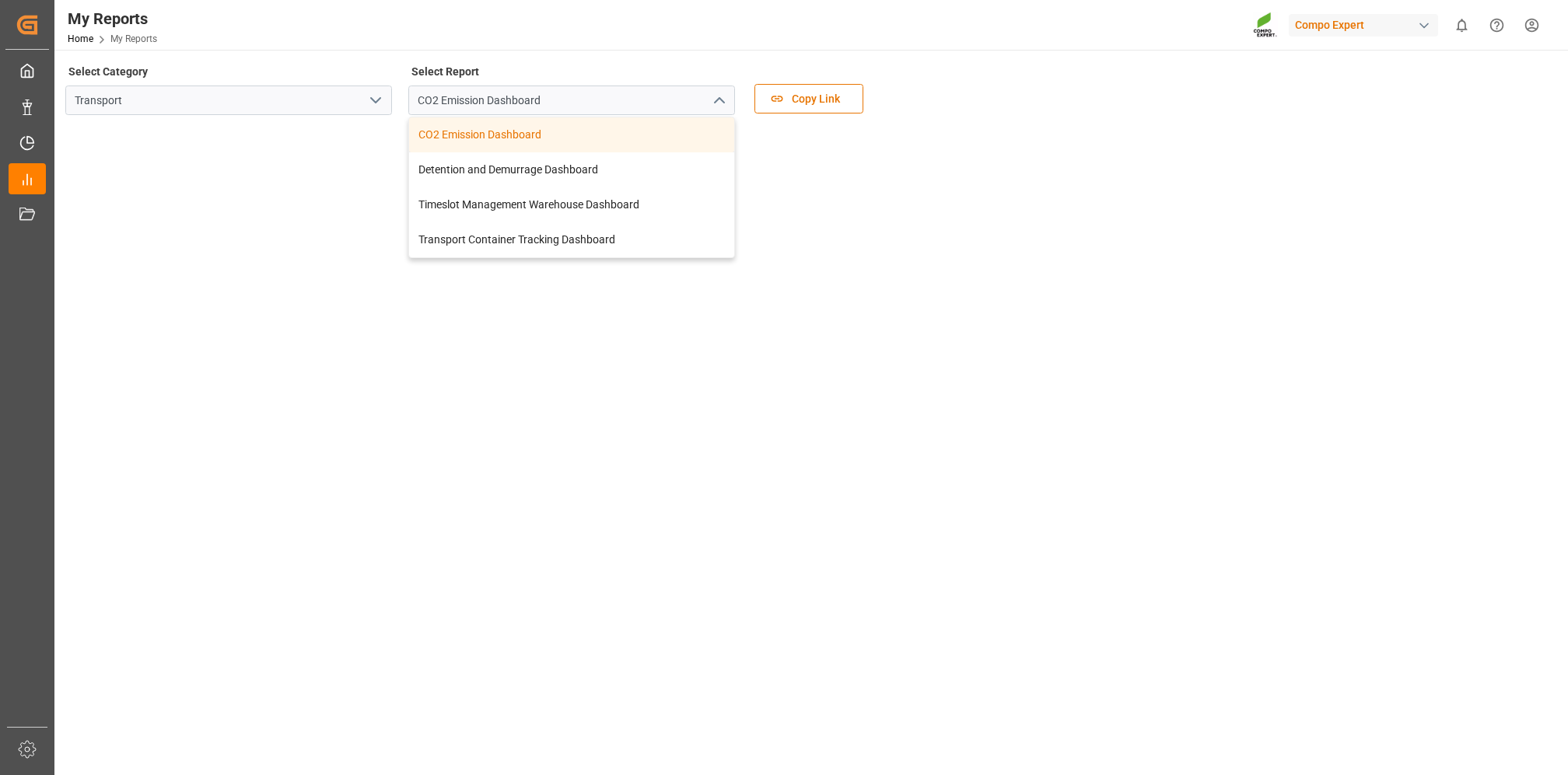
click at [342, 43] on div "My Reports Home My Reports Compo Expert 0 Notifications Only show unread All Wa…" at bounding box center [806, 25] width 1525 height 50
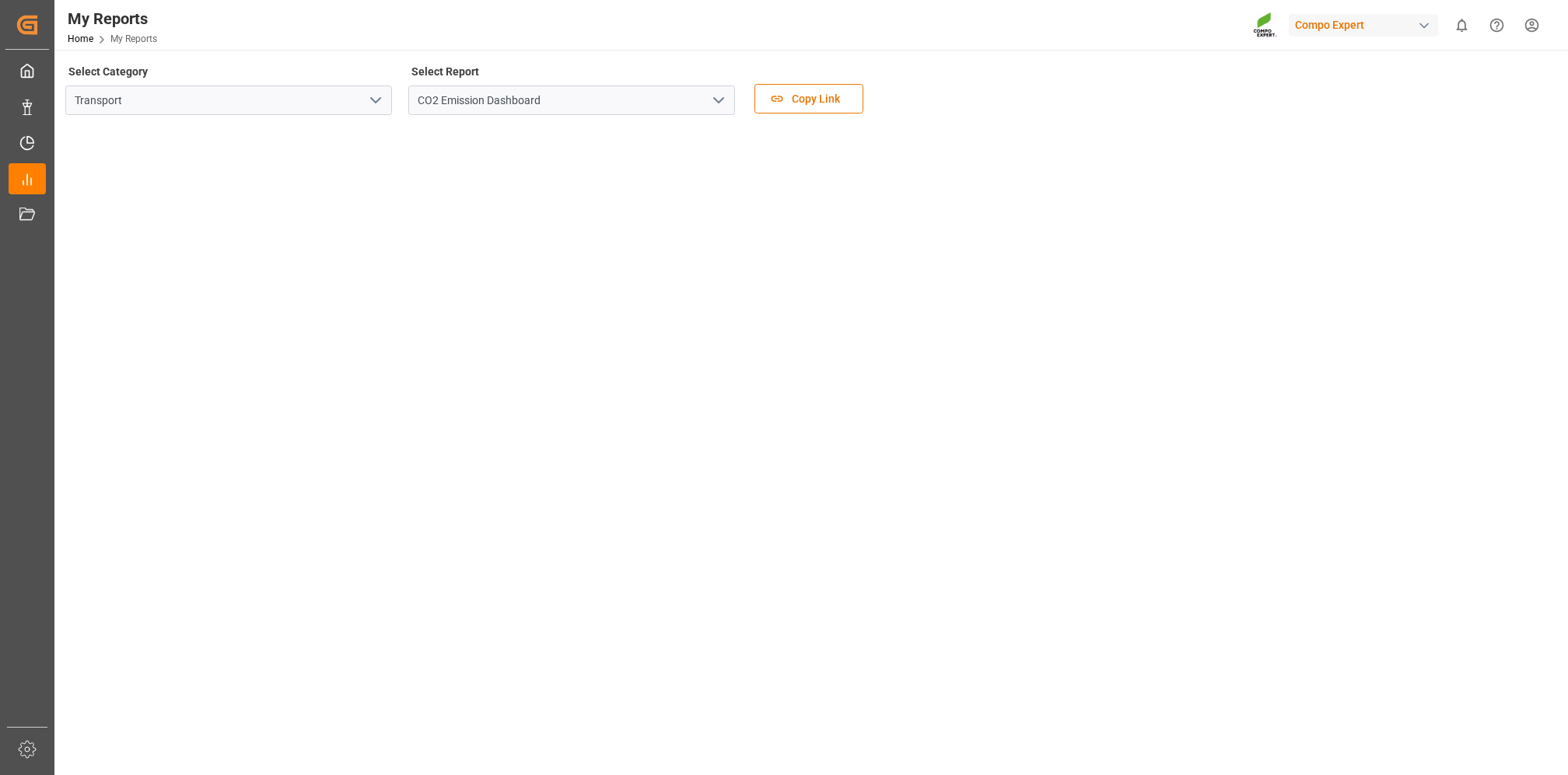
click at [1418, 25] on div "button" at bounding box center [1424, 26] width 16 height 16
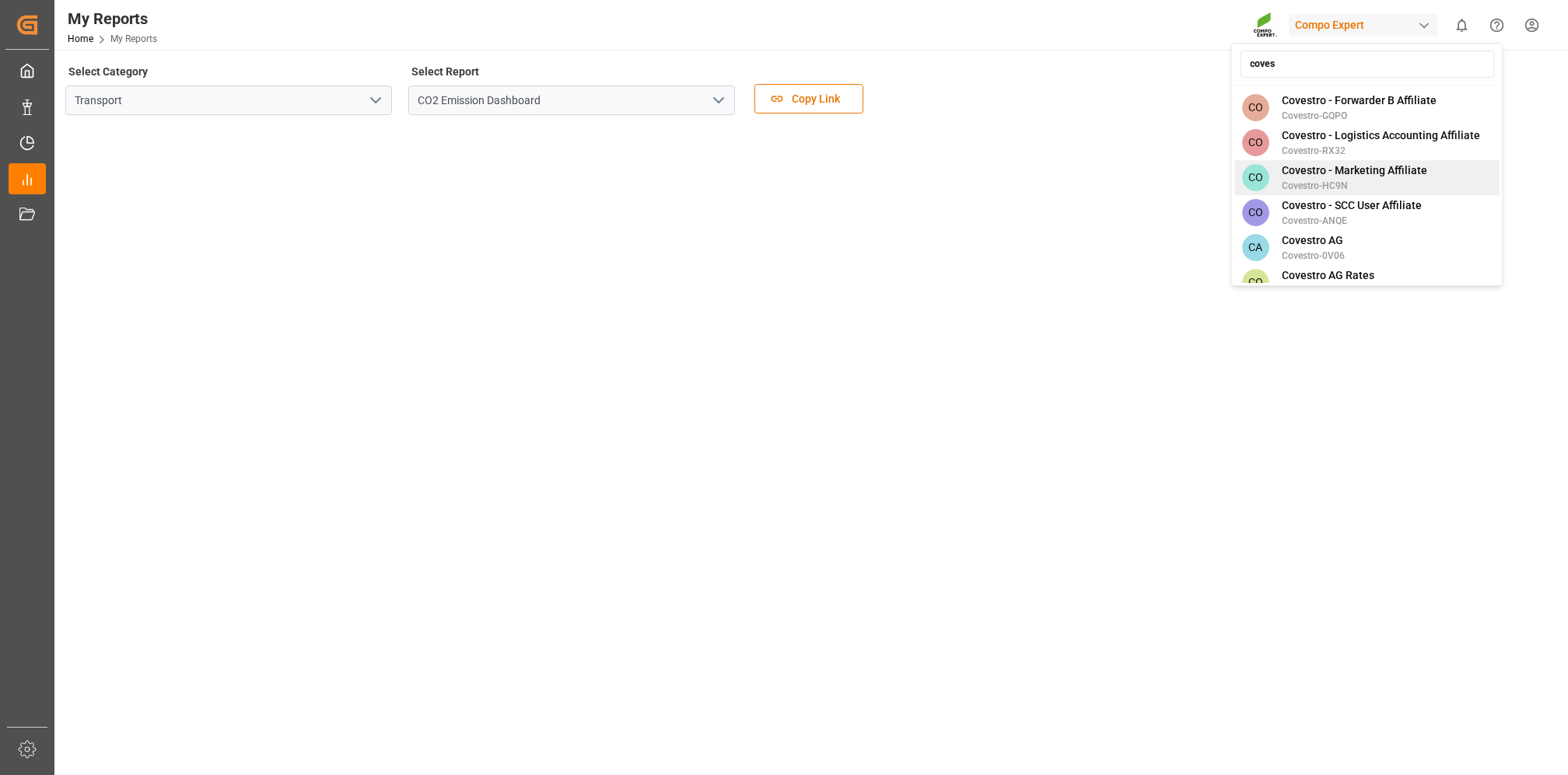
scroll to position [167, 0]
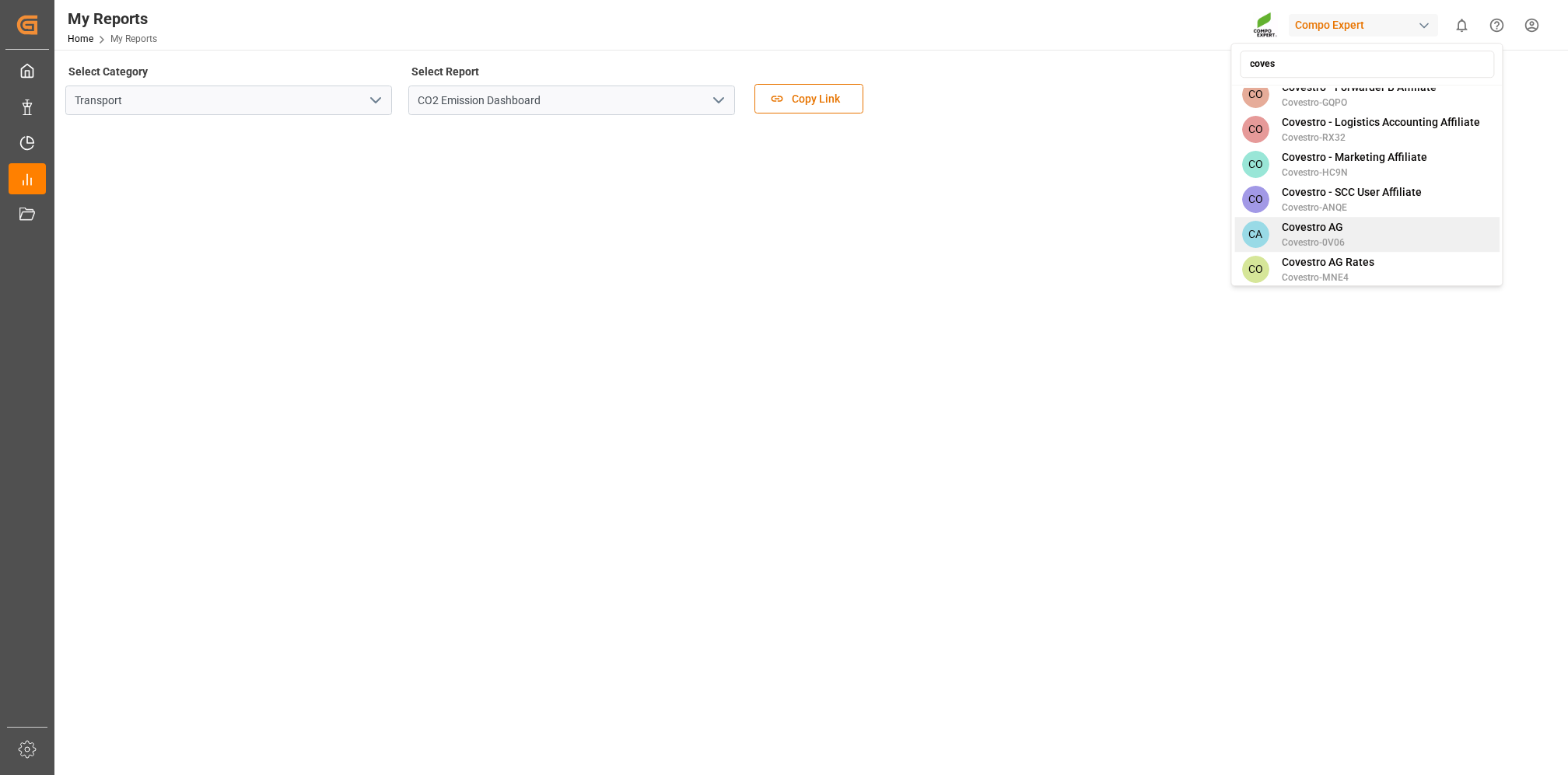
type input "coves"
click at [1325, 219] on span "Covestro AG" at bounding box center [1313, 227] width 63 height 17
